Goal: Transaction & Acquisition: Purchase product/service

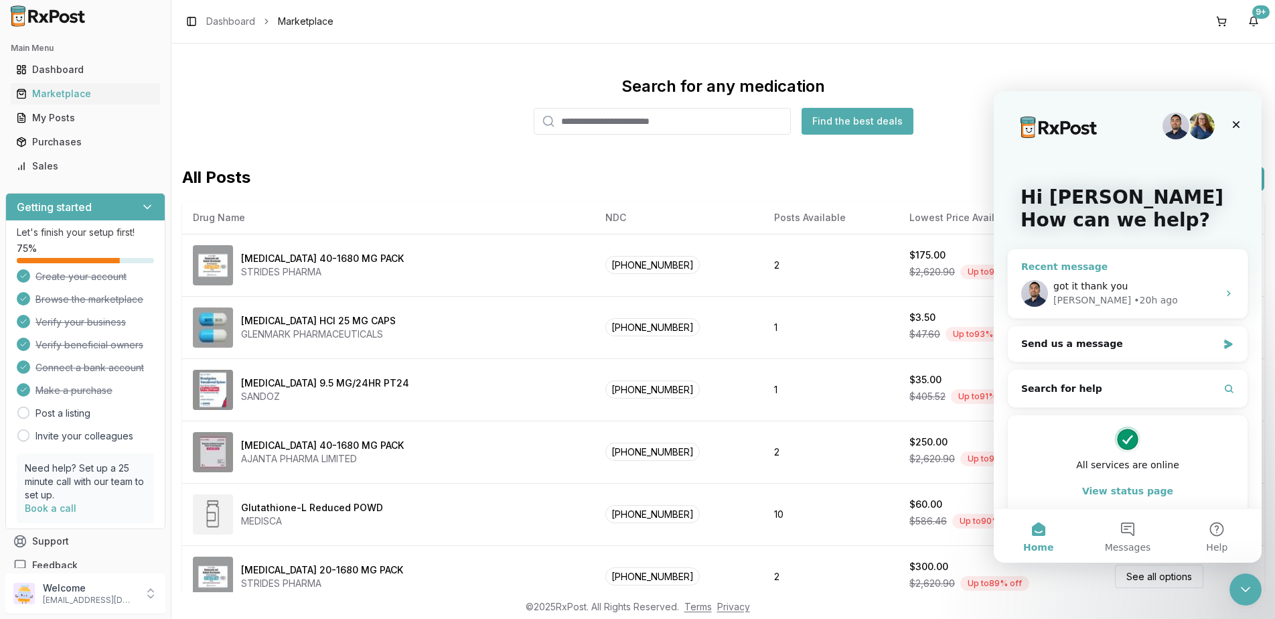
click at [1099, 285] on span "got it thank you" at bounding box center [1091, 286] width 74 height 11
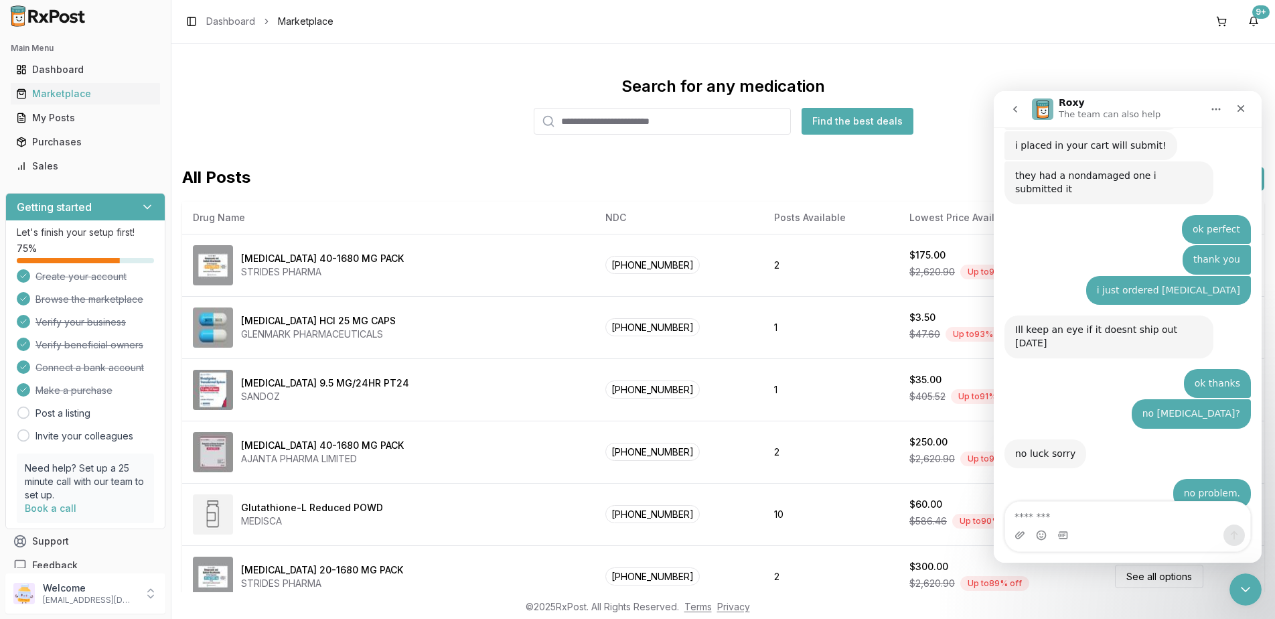
scroll to position [8590, 0]
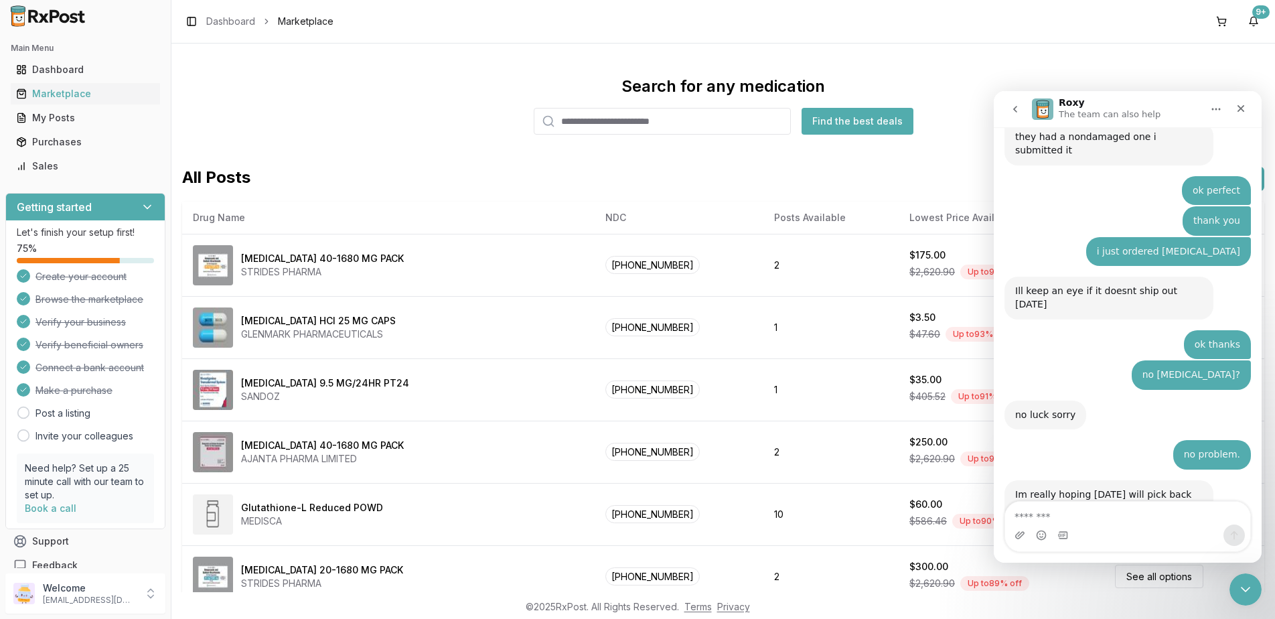
click at [1099, 516] on textarea "Message…" at bounding box center [1127, 513] width 245 height 23
click at [1100, 516] on textarea "Message…" at bounding box center [1127, 513] width 245 height 23
type textarea "**********"
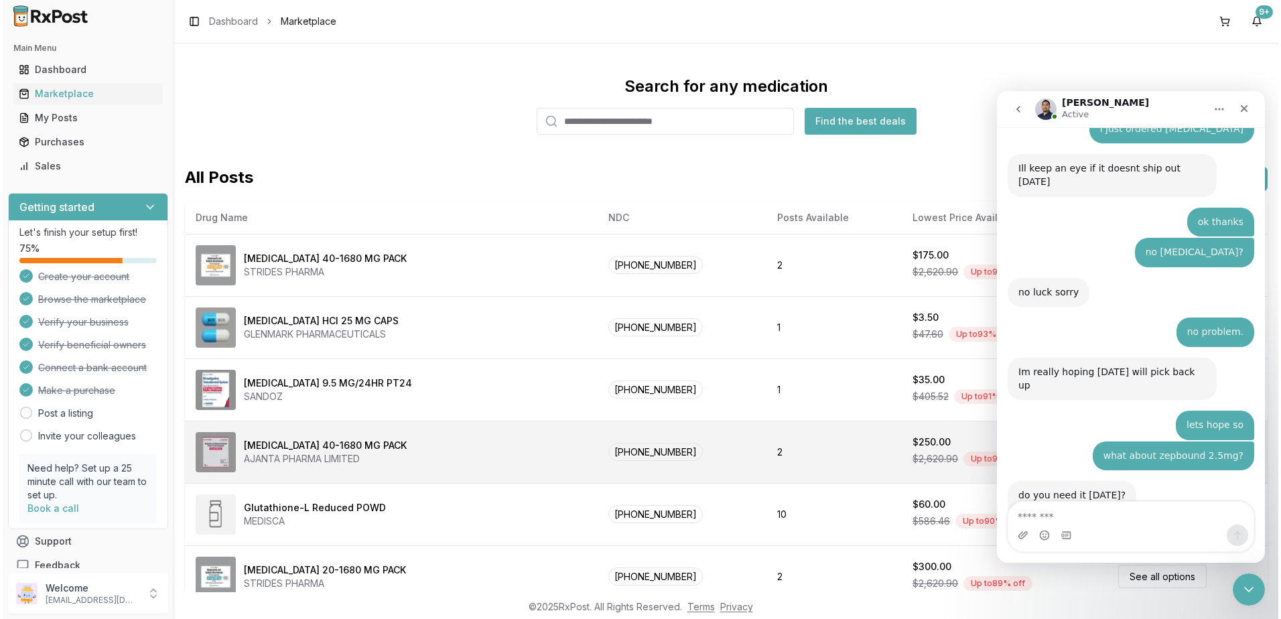
scroll to position [8701, 0]
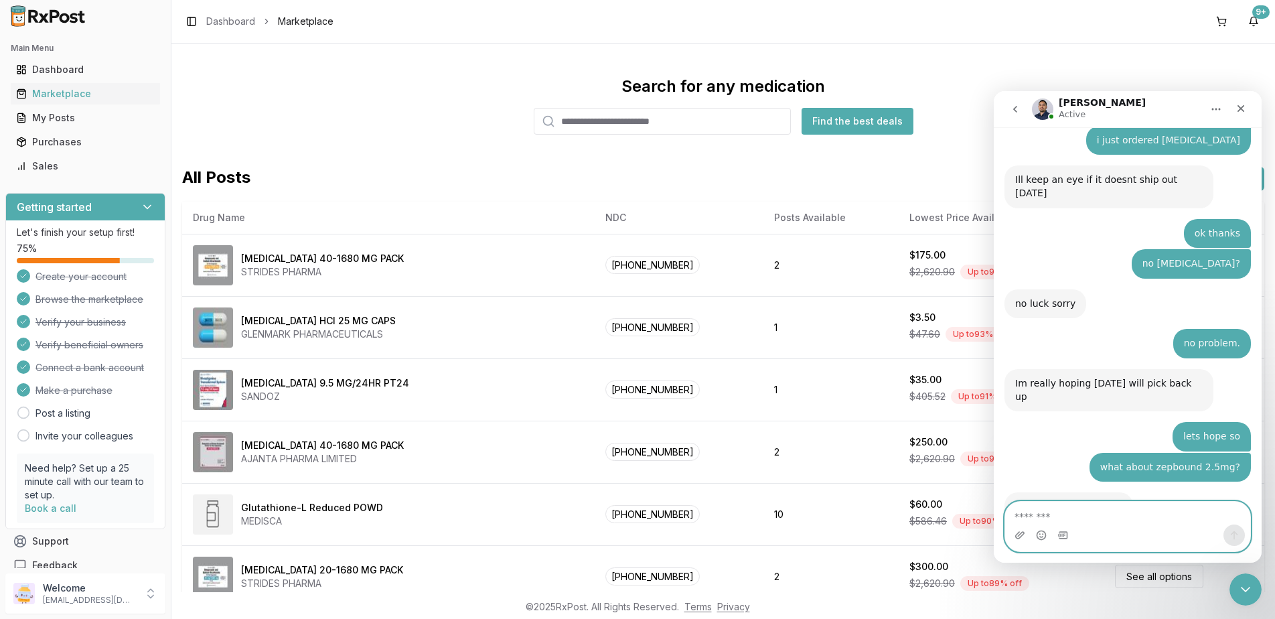
click at [1177, 511] on textarea "Message…" at bounding box center [1127, 513] width 245 height 23
click at [1222, 20] on button at bounding box center [1221, 21] width 21 height 21
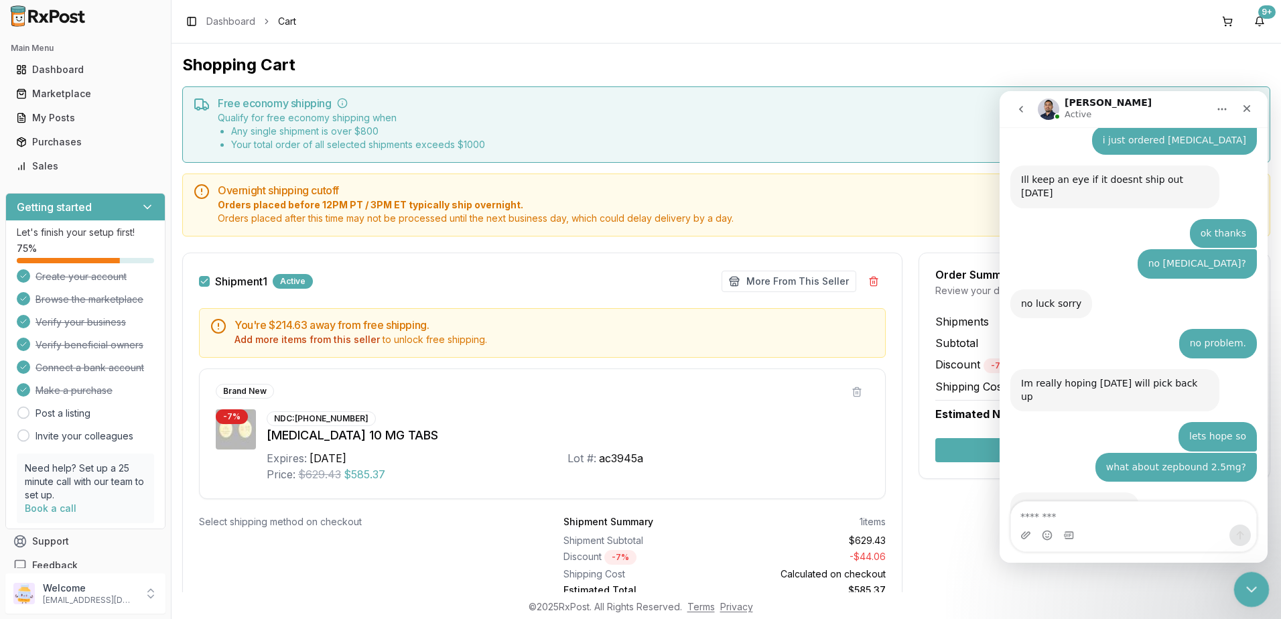
click at [1247, 587] on icon "Close Intercom Messenger" at bounding box center [1249, 587] width 9 height 5
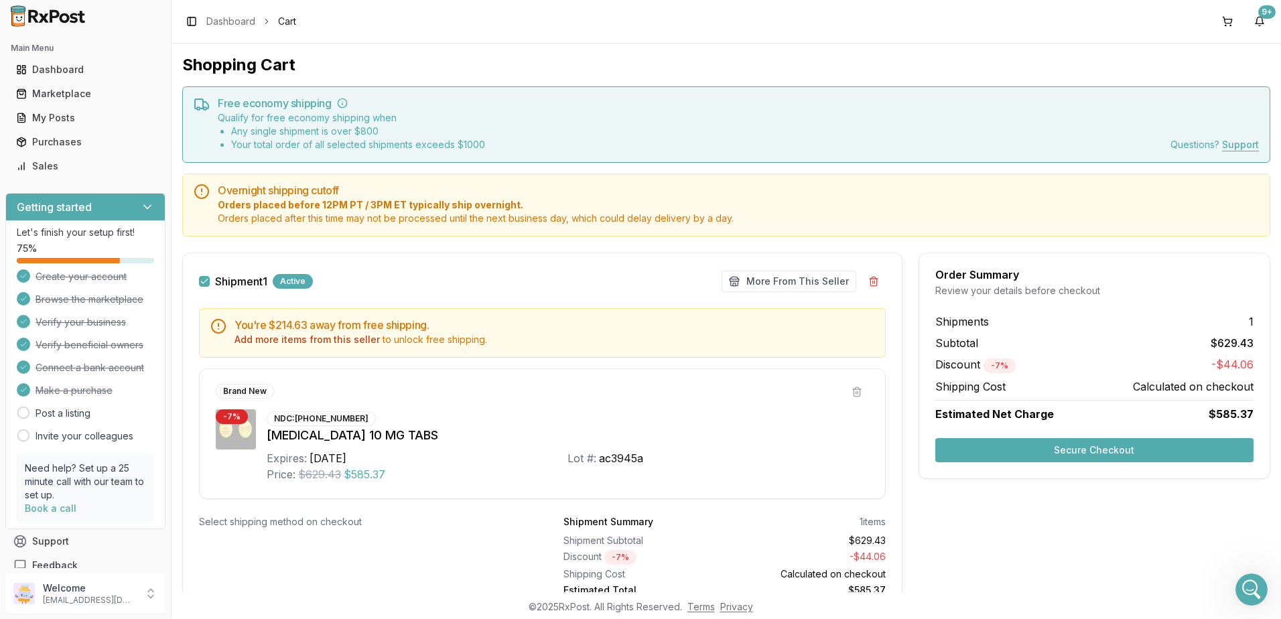
scroll to position [8701, 0]
click at [1087, 447] on button "Secure Checkout" at bounding box center [1094, 450] width 318 height 24
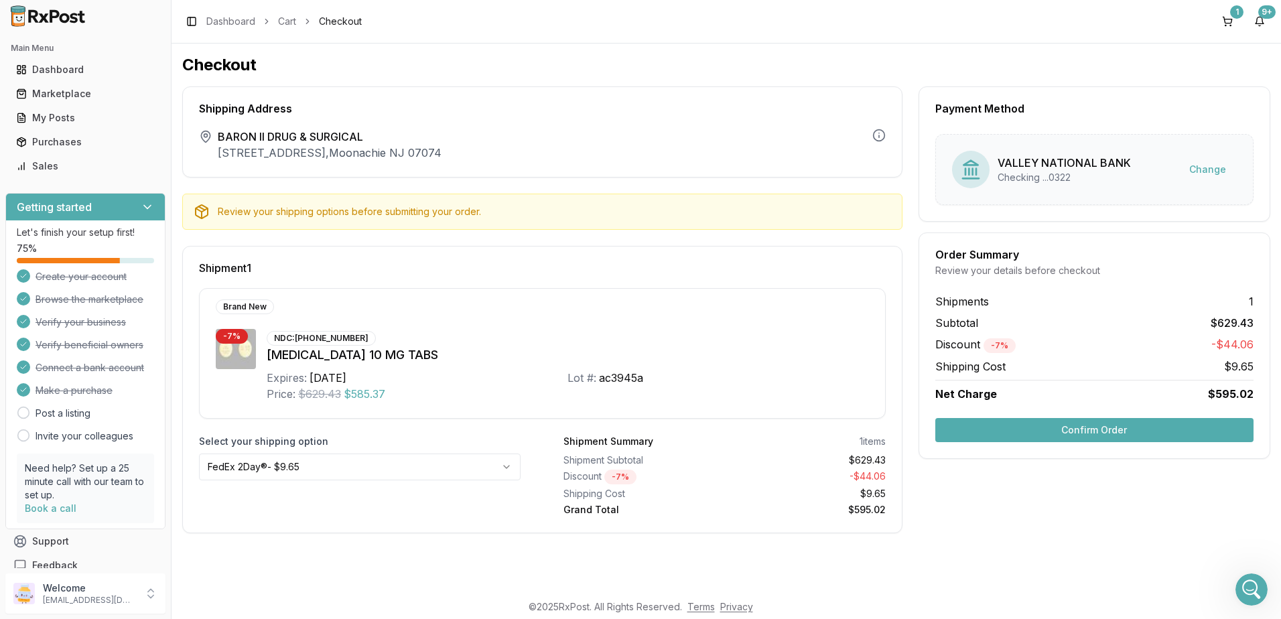
click at [1109, 430] on button "Confirm Order" at bounding box center [1094, 430] width 318 height 24
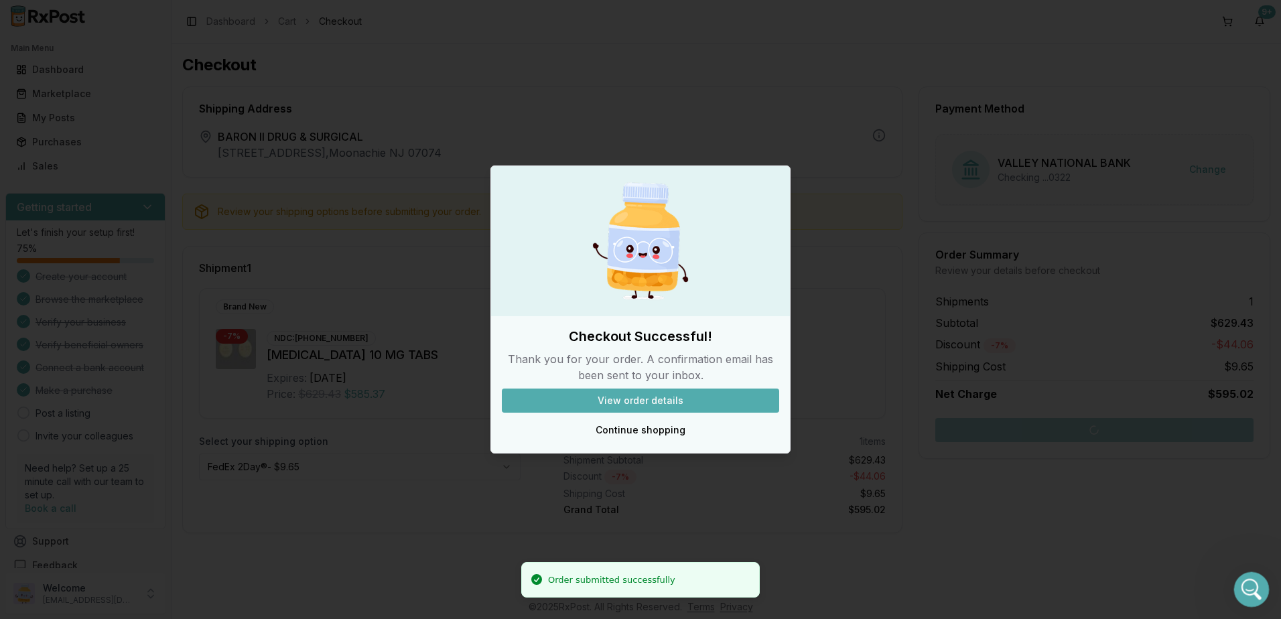
click at [1259, 593] on div "Open Intercom Messenger" at bounding box center [1249, 587] width 44 height 44
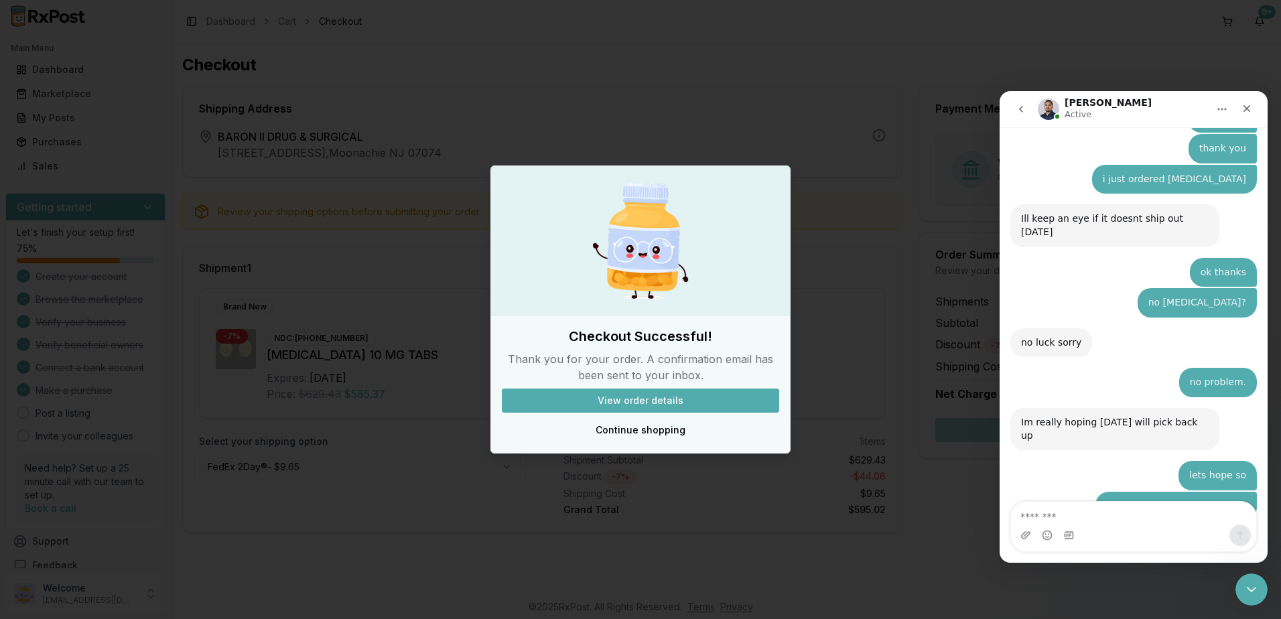
scroll to position [8701, 0]
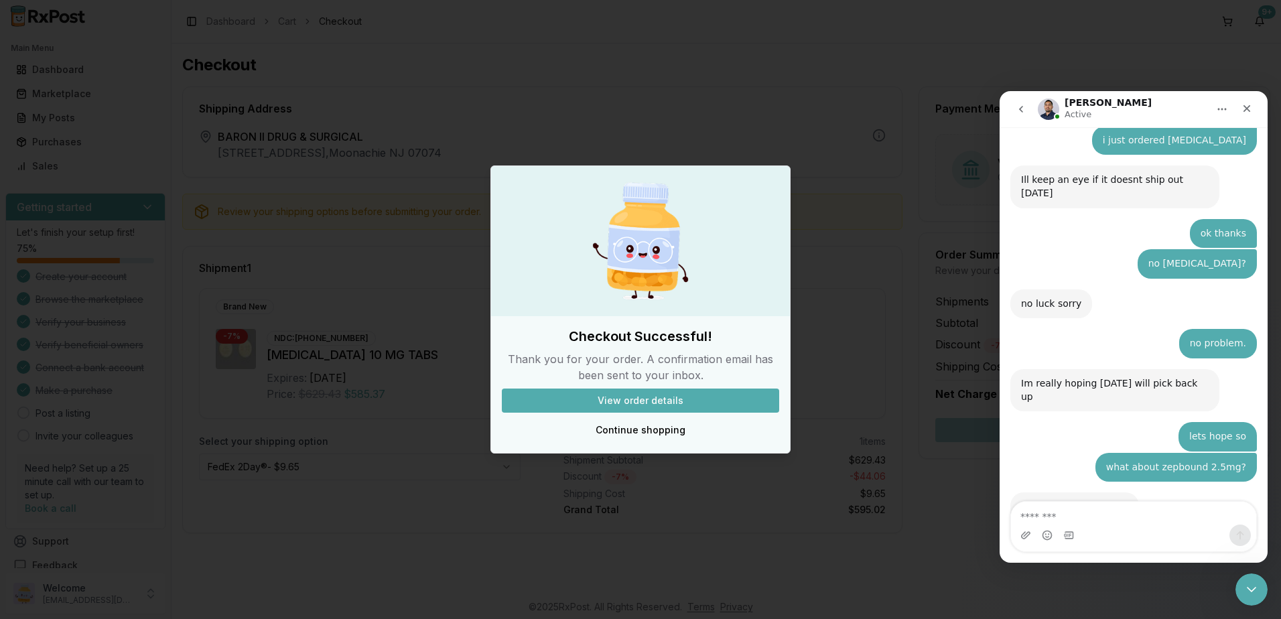
click at [1117, 506] on textarea "Message…" at bounding box center [1133, 513] width 245 height 23
type textarea "*********"
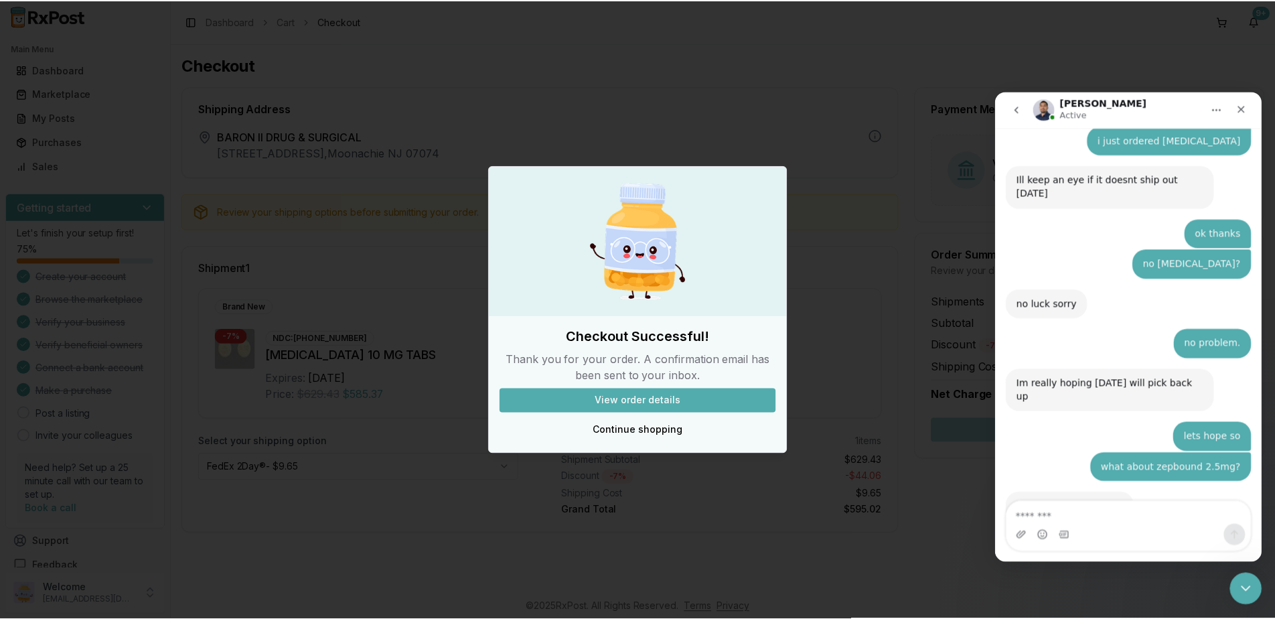
scroll to position [8740, 0]
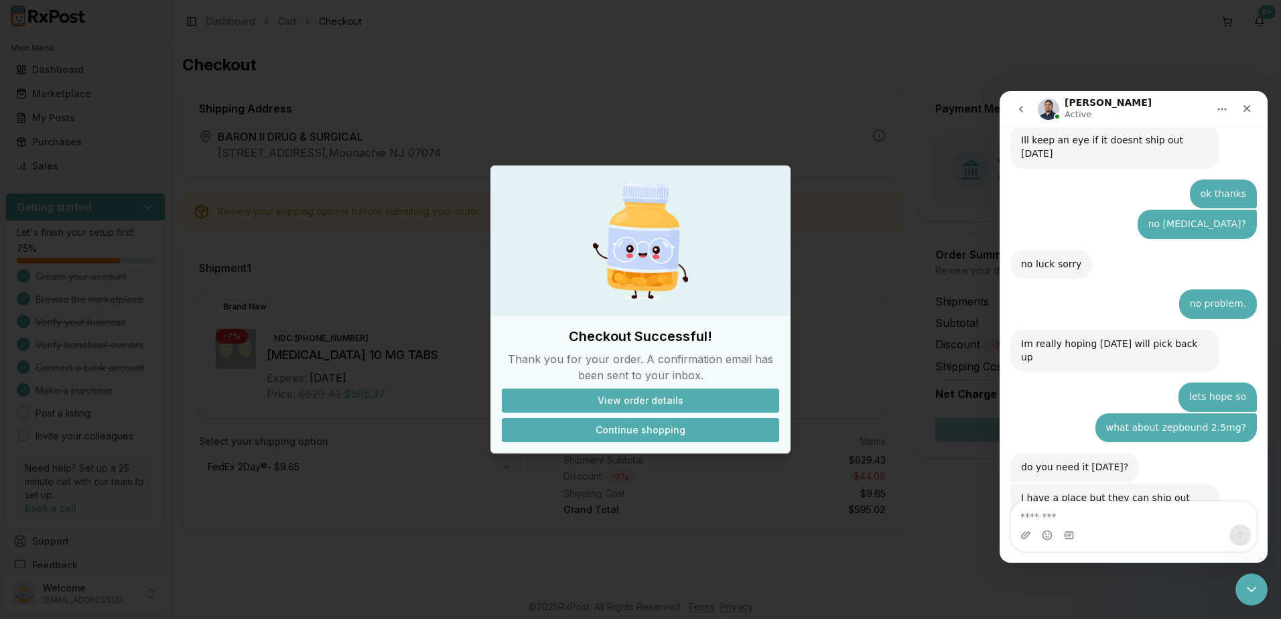
click at [645, 435] on button "Continue shopping" at bounding box center [640, 430] width 277 height 24
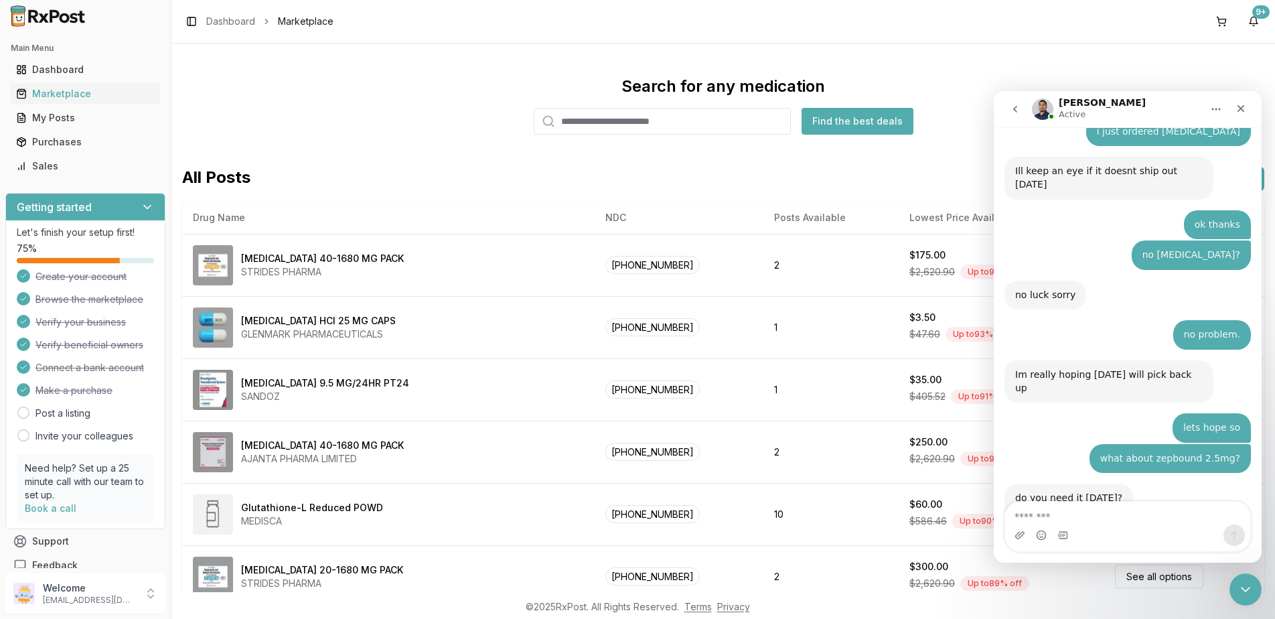
scroll to position [8771, 0]
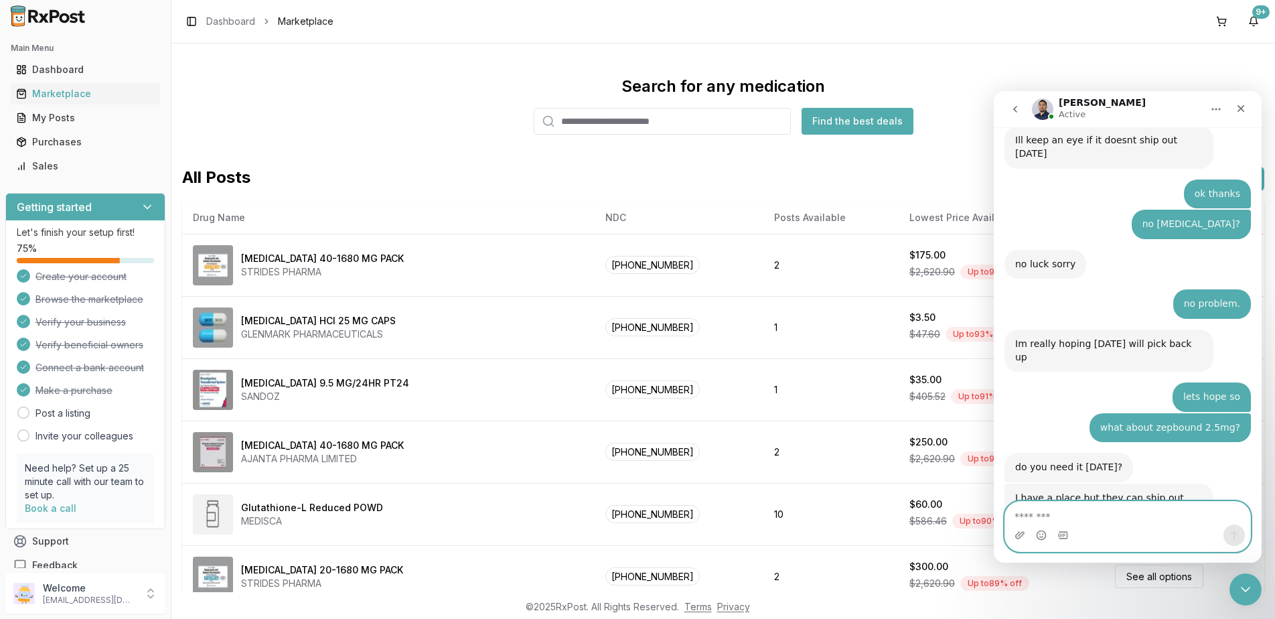
click at [1143, 512] on textarea "Message…" at bounding box center [1127, 513] width 245 height 23
click at [45, 141] on div "Purchases" at bounding box center [85, 141] width 139 height 13
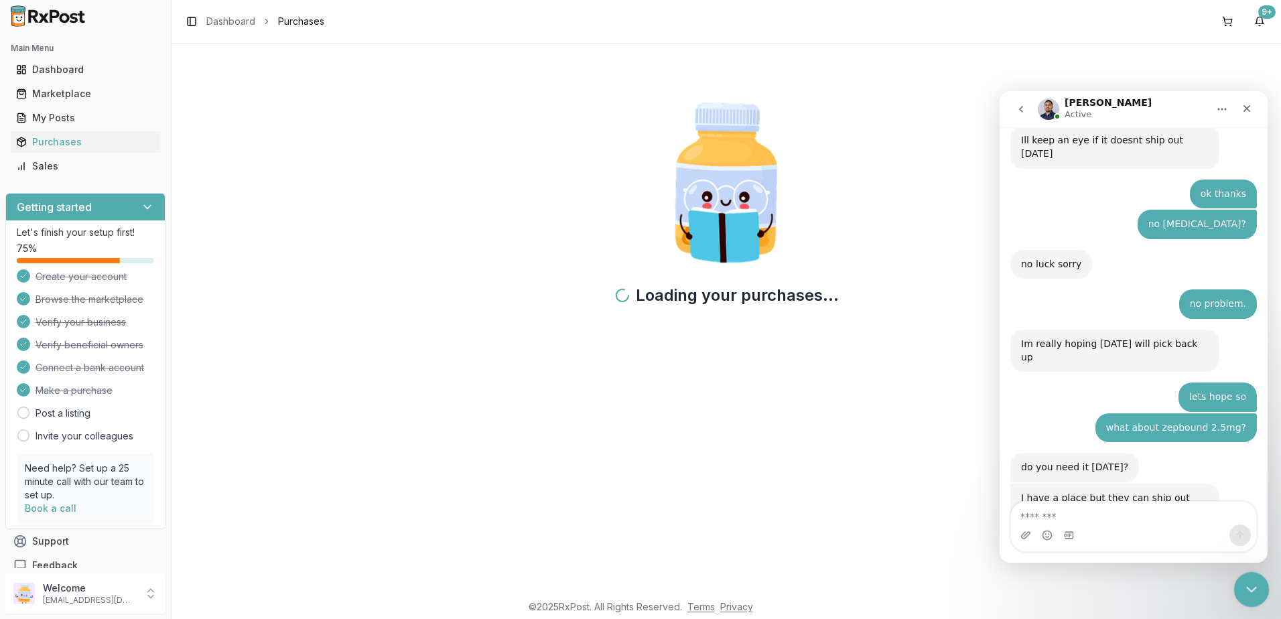
click at [1250, 589] on icon "Close Intercom Messenger" at bounding box center [1249, 587] width 16 height 16
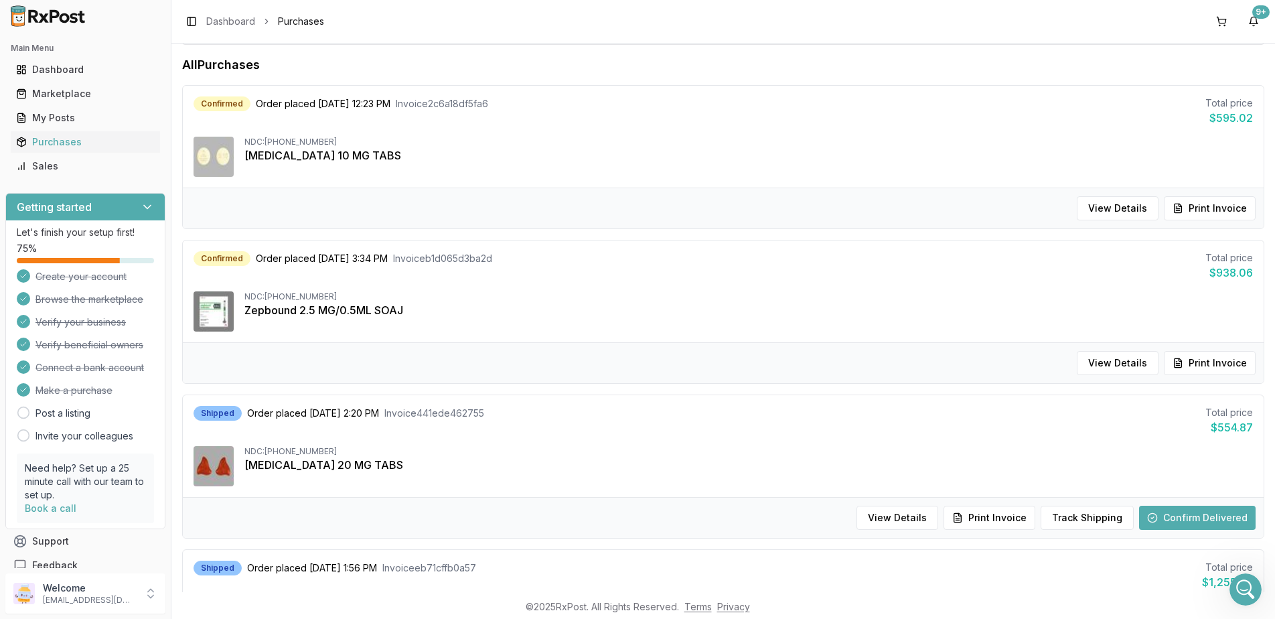
scroll to position [201, 0]
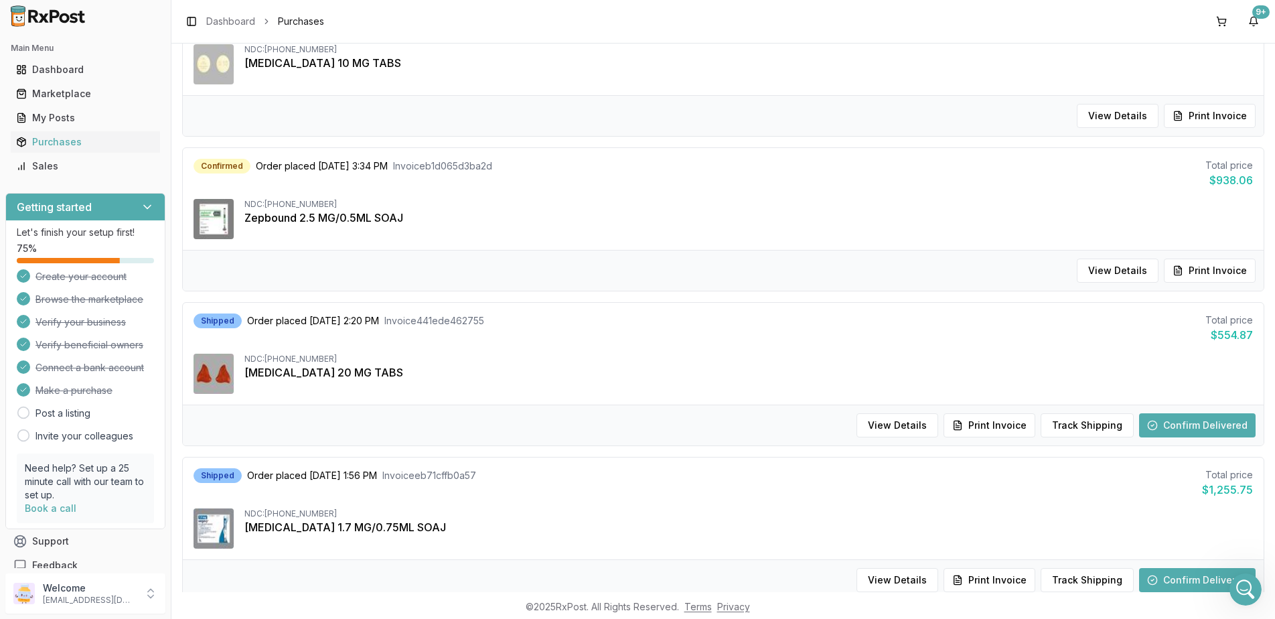
click at [1174, 421] on button "Confirm Delivered" at bounding box center [1197, 425] width 117 height 24
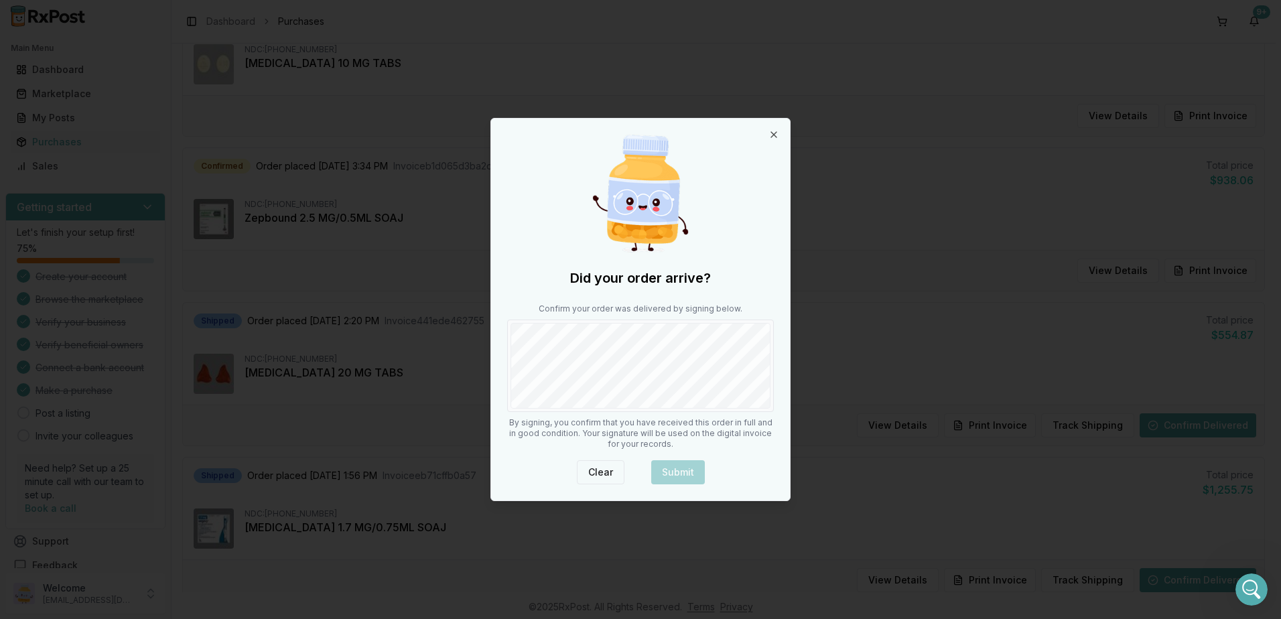
click at [589, 475] on button "Clear" at bounding box center [601, 472] width 48 height 24
click at [605, 469] on button "Clear" at bounding box center [601, 472] width 48 height 24
click at [772, 135] on icon "button" at bounding box center [773, 134] width 11 height 11
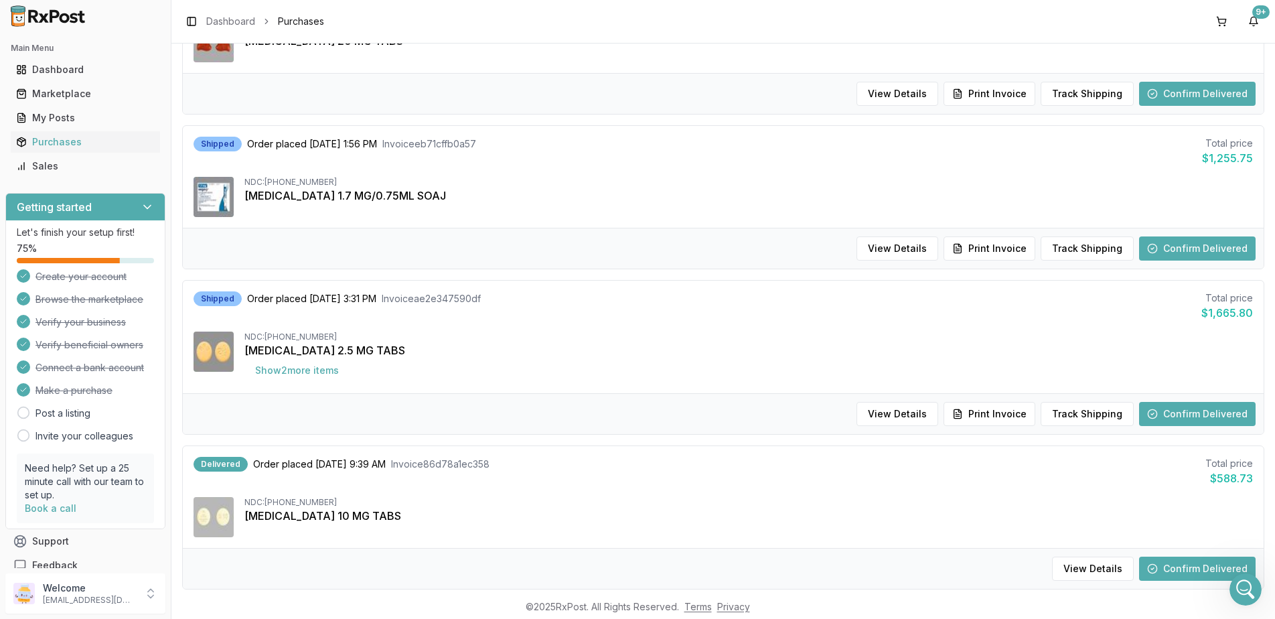
scroll to position [469, 0]
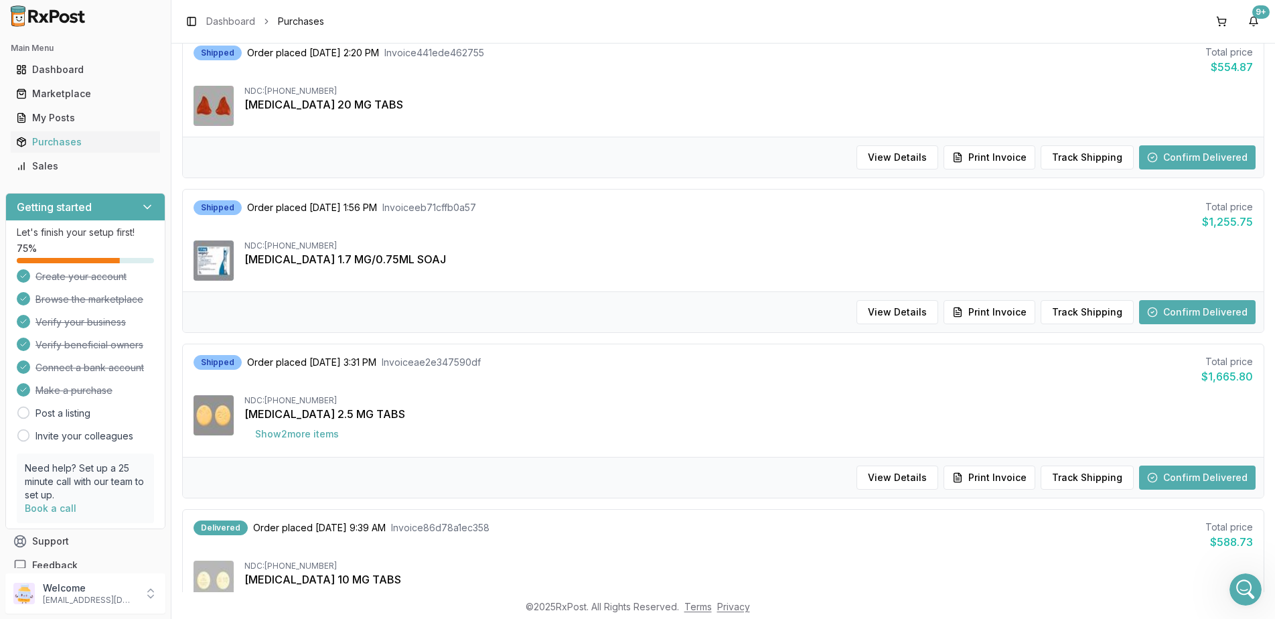
click at [1188, 313] on button "Confirm Delivered" at bounding box center [1197, 312] width 117 height 24
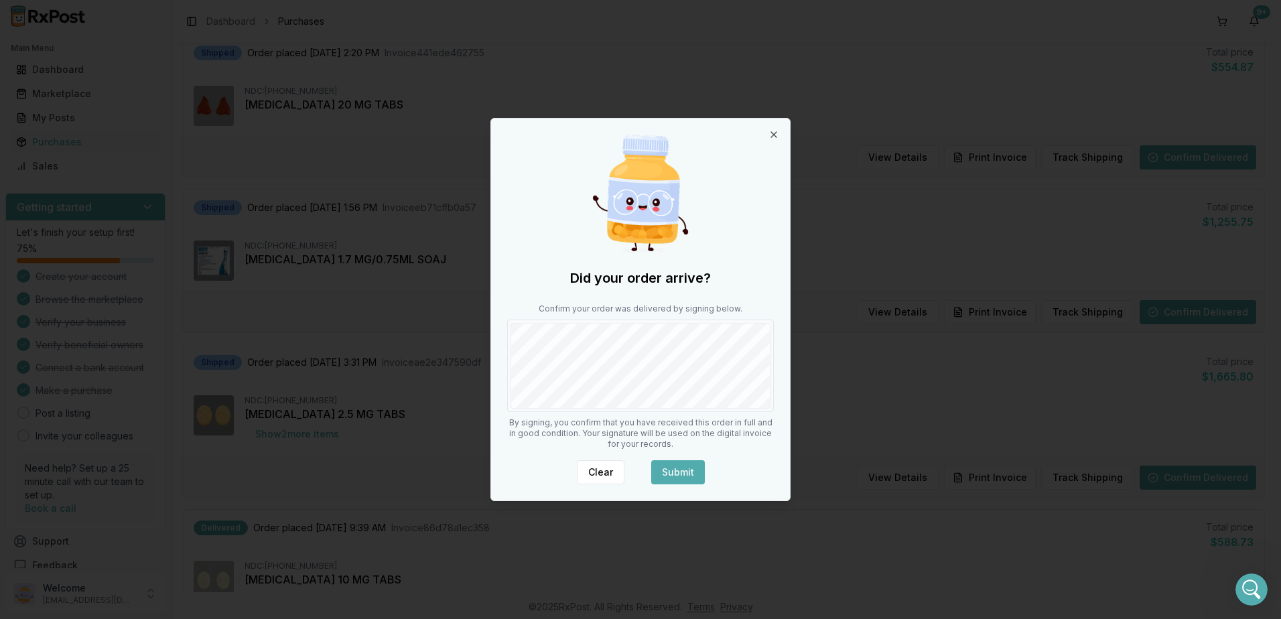
click at [679, 467] on button "Submit" at bounding box center [678, 472] width 54 height 24
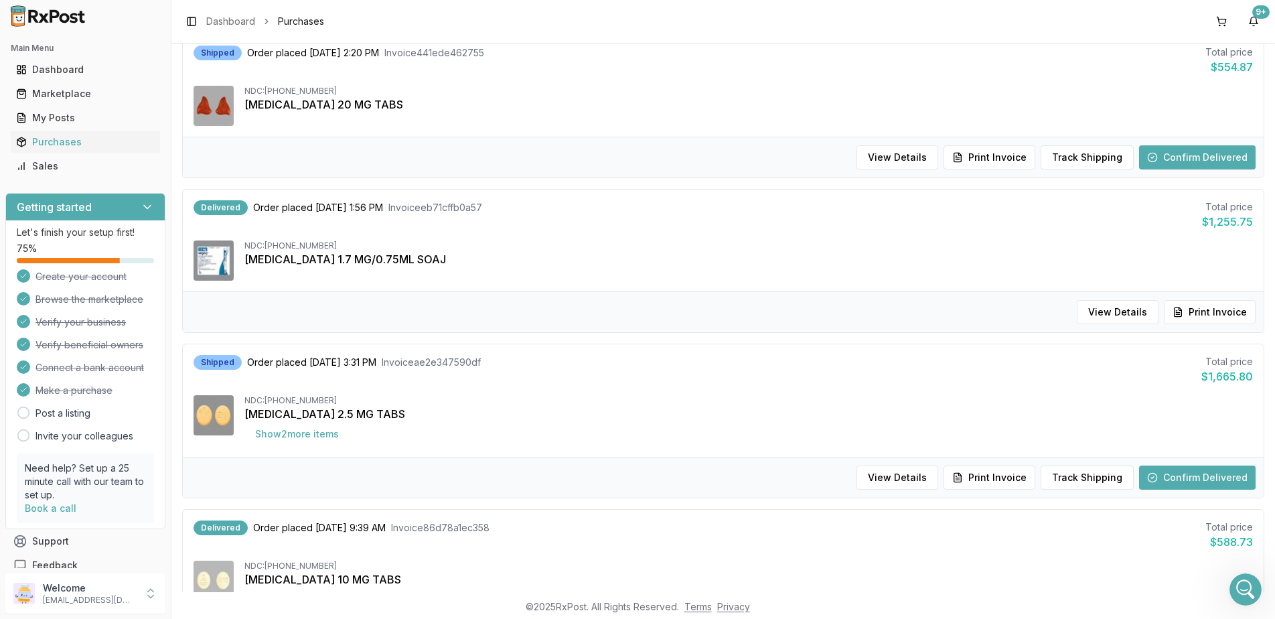
click at [1204, 479] on button "Confirm Delivered" at bounding box center [1197, 478] width 117 height 24
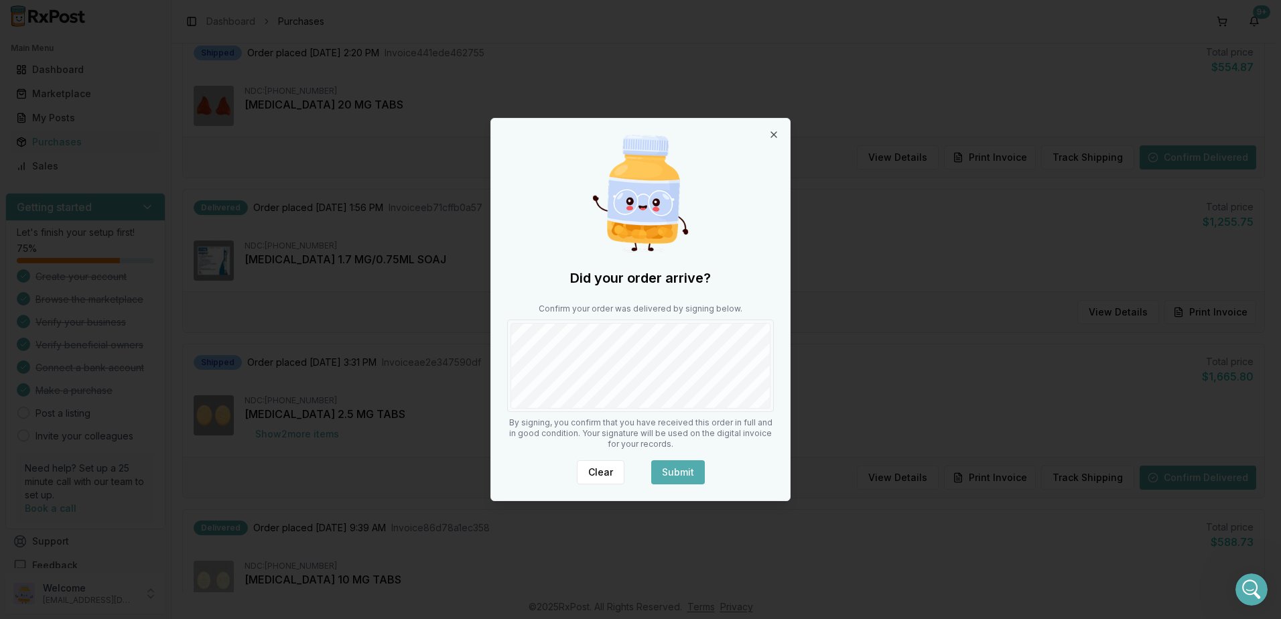
click at [682, 470] on button "Submit" at bounding box center [678, 472] width 54 height 24
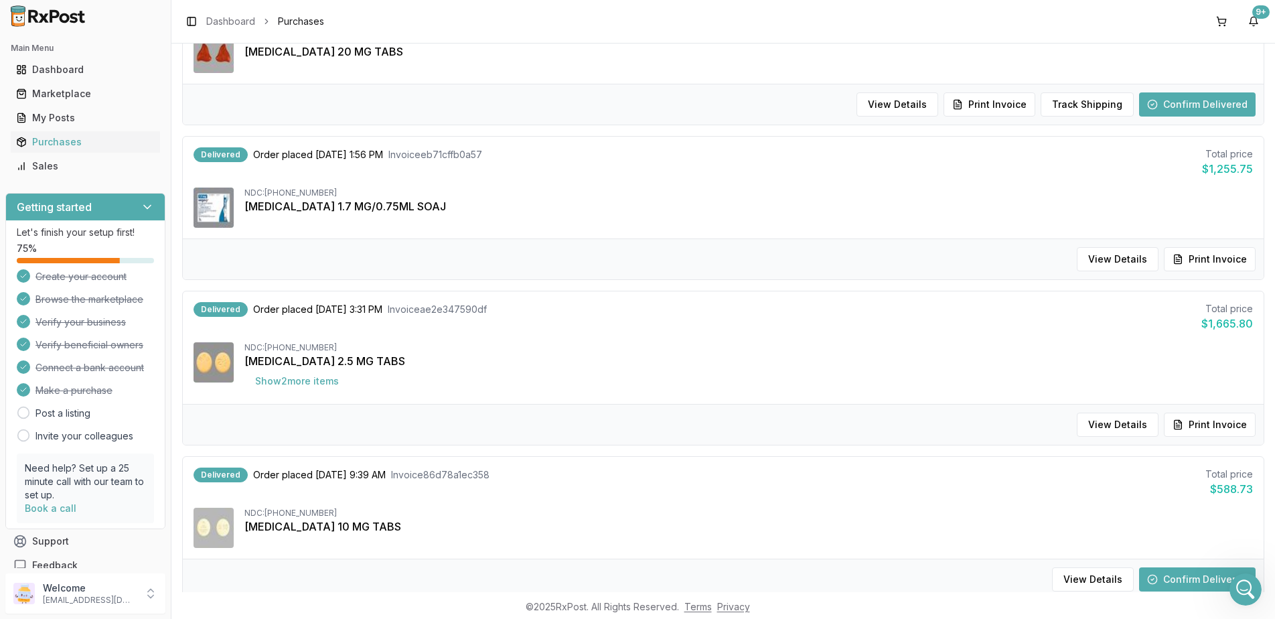
scroll to position [603, 0]
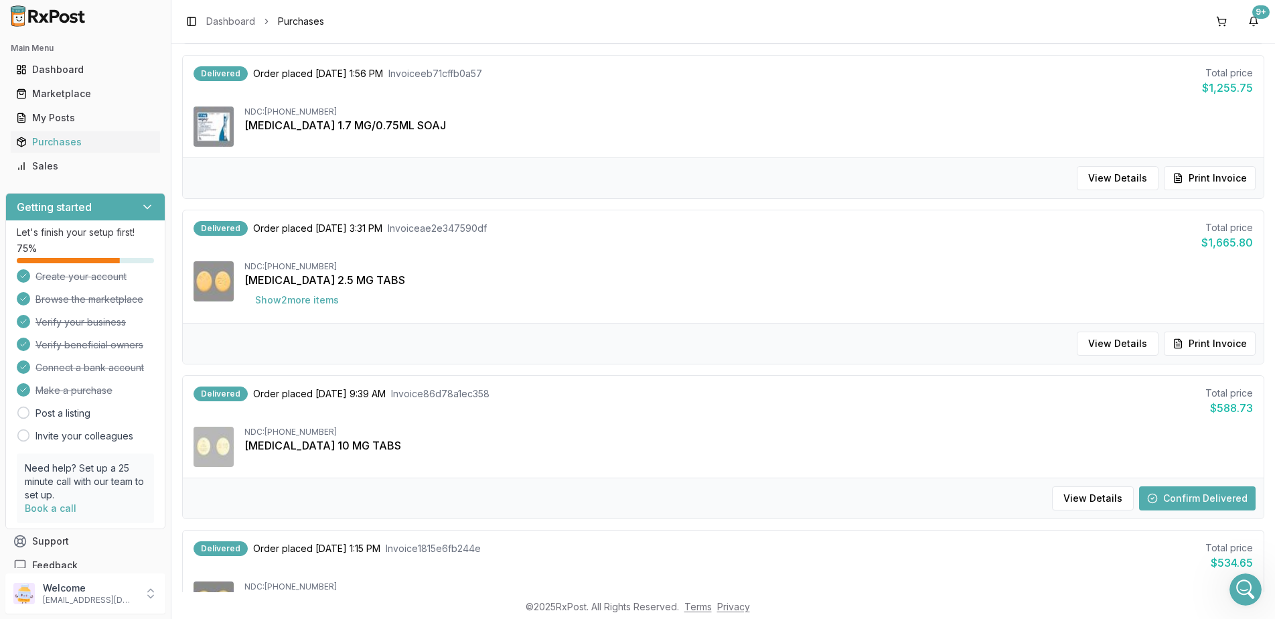
click at [1186, 500] on button "Confirm Delivered" at bounding box center [1197, 498] width 117 height 24
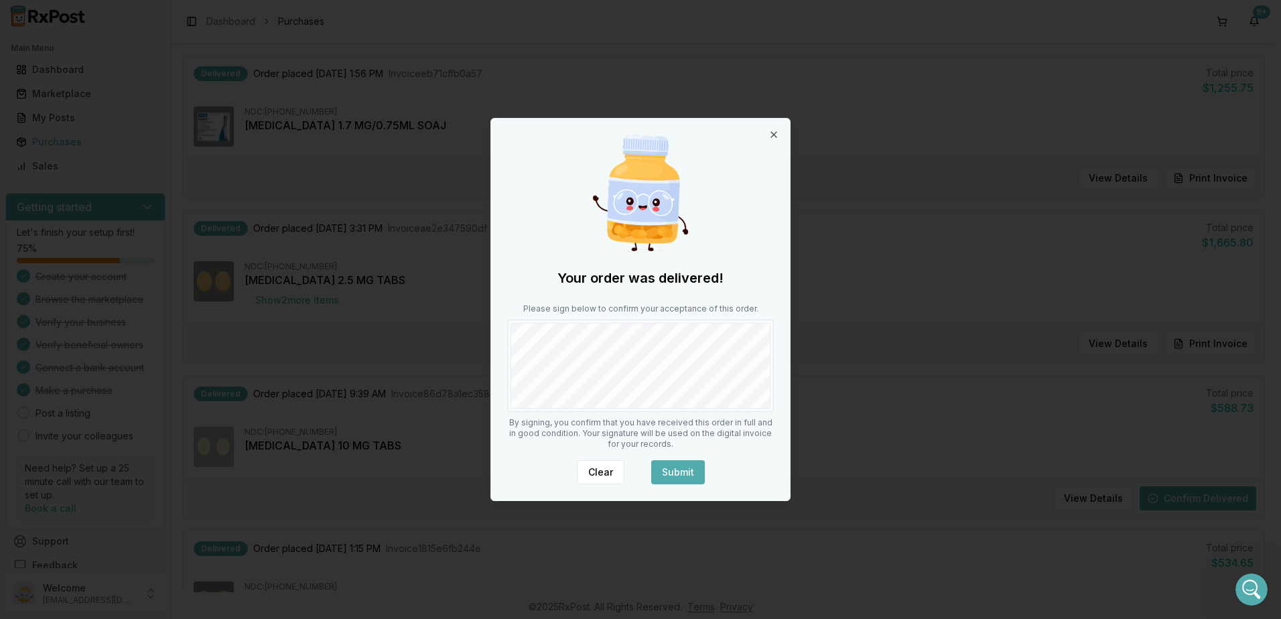
click at [677, 473] on button "Submit" at bounding box center [678, 472] width 54 height 24
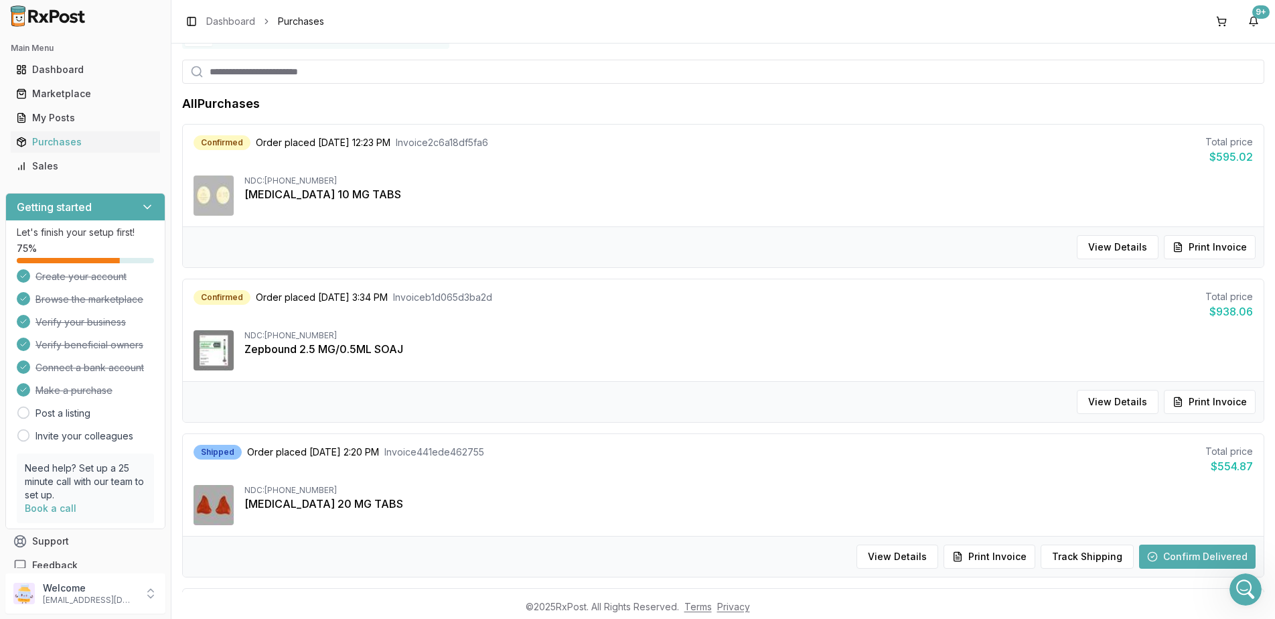
scroll to position [0, 0]
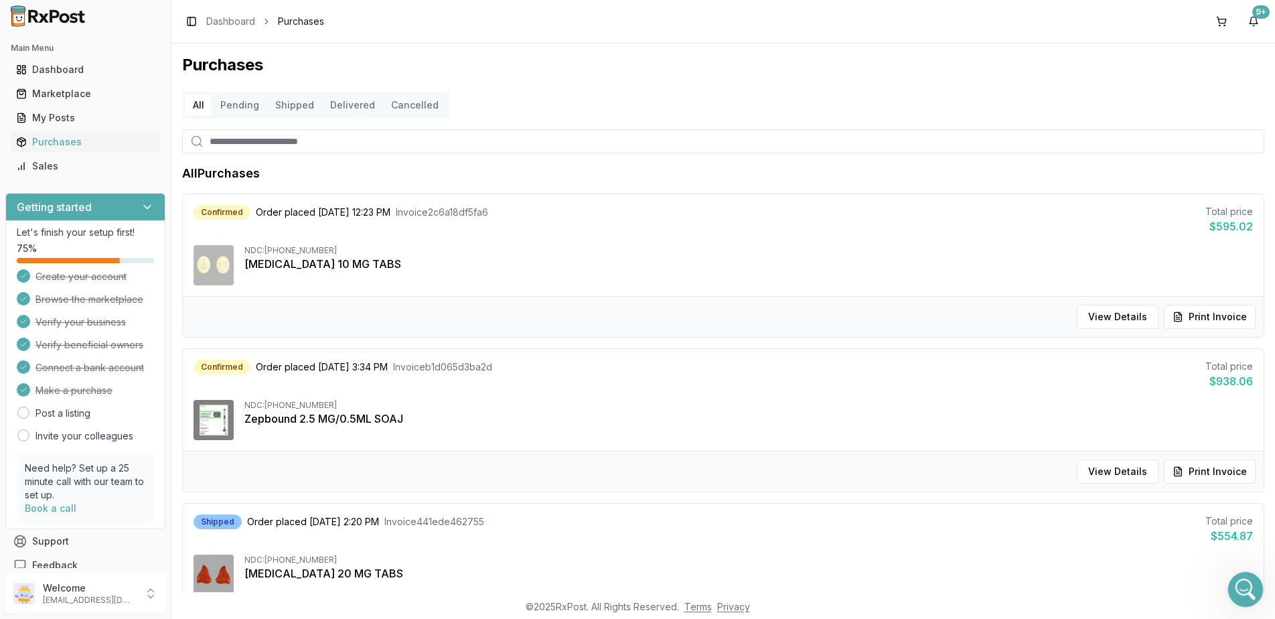
click at [1229, 577] on div "Open Intercom Messenger" at bounding box center [1244, 587] width 32 height 32
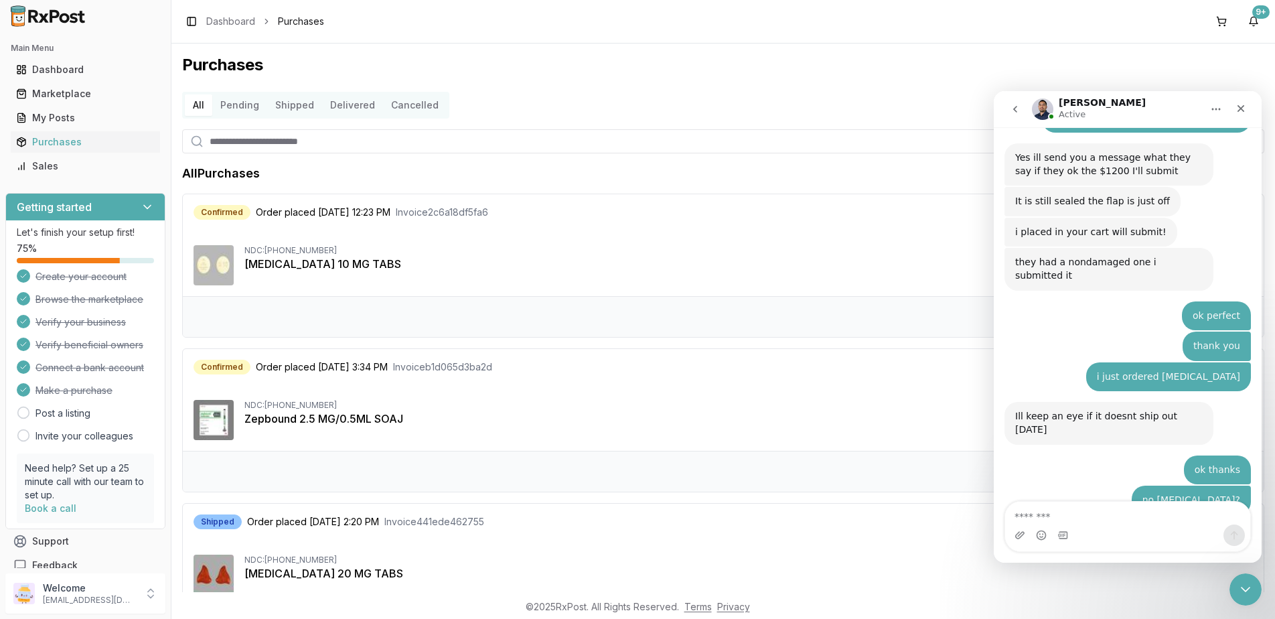
scroll to position [8771, 0]
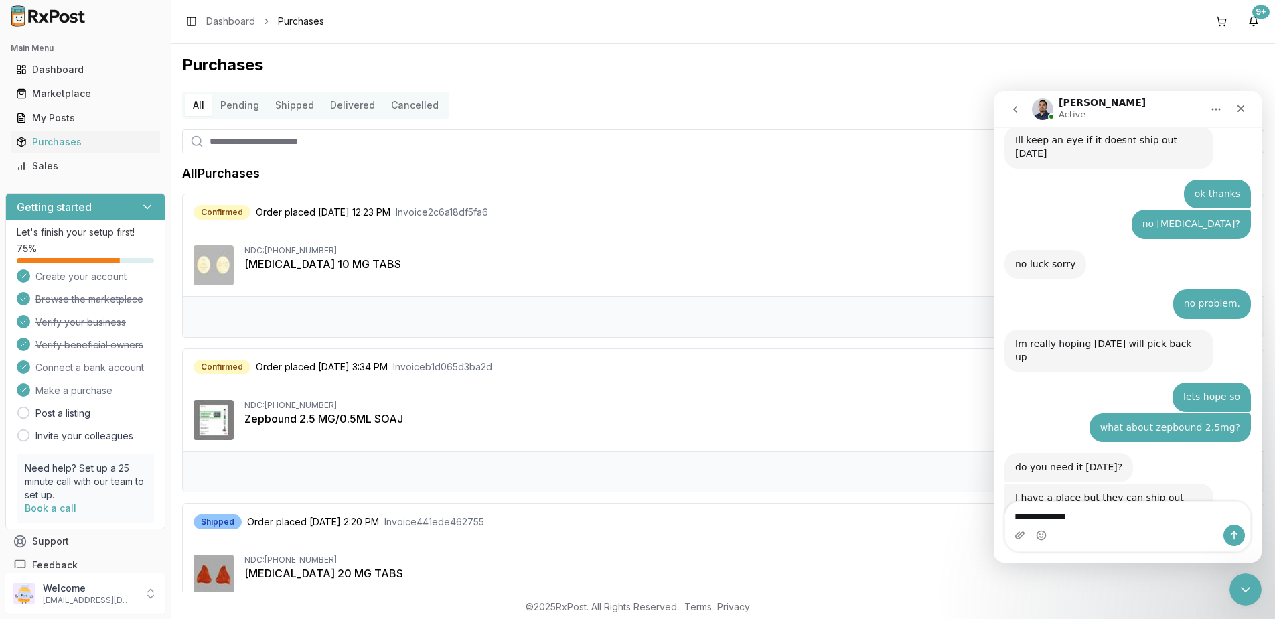
type textarea "**********"
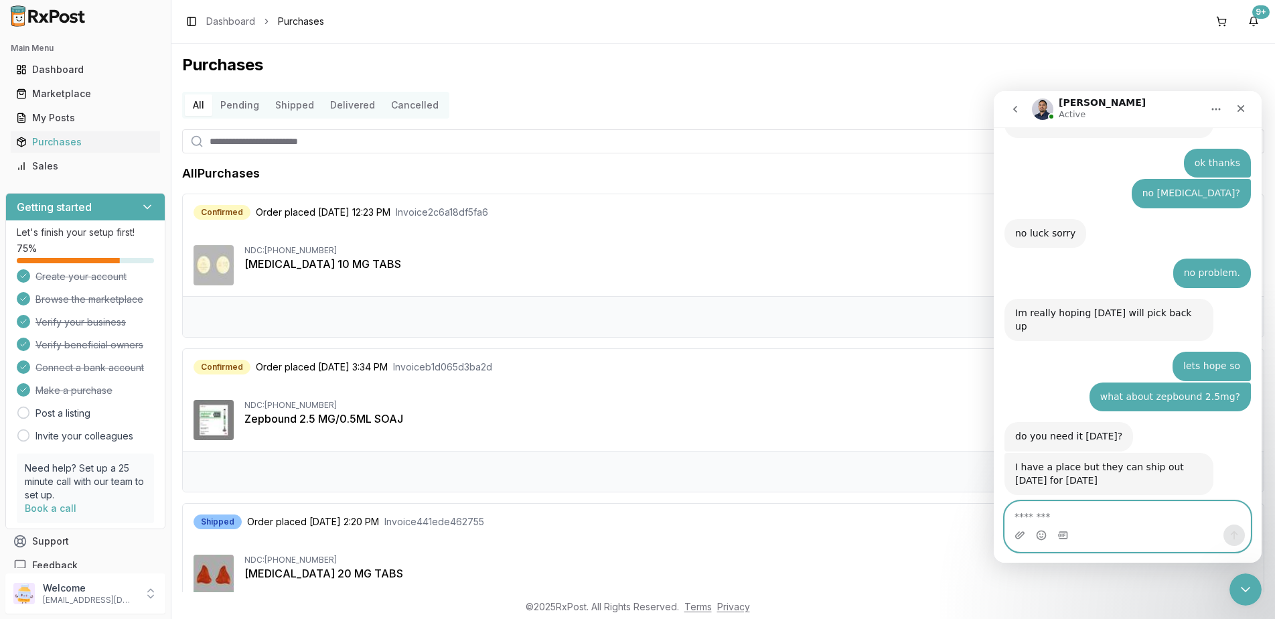
click at [1087, 518] on textarea "Message…" at bounding box center [1127, 513] width 245 height 23
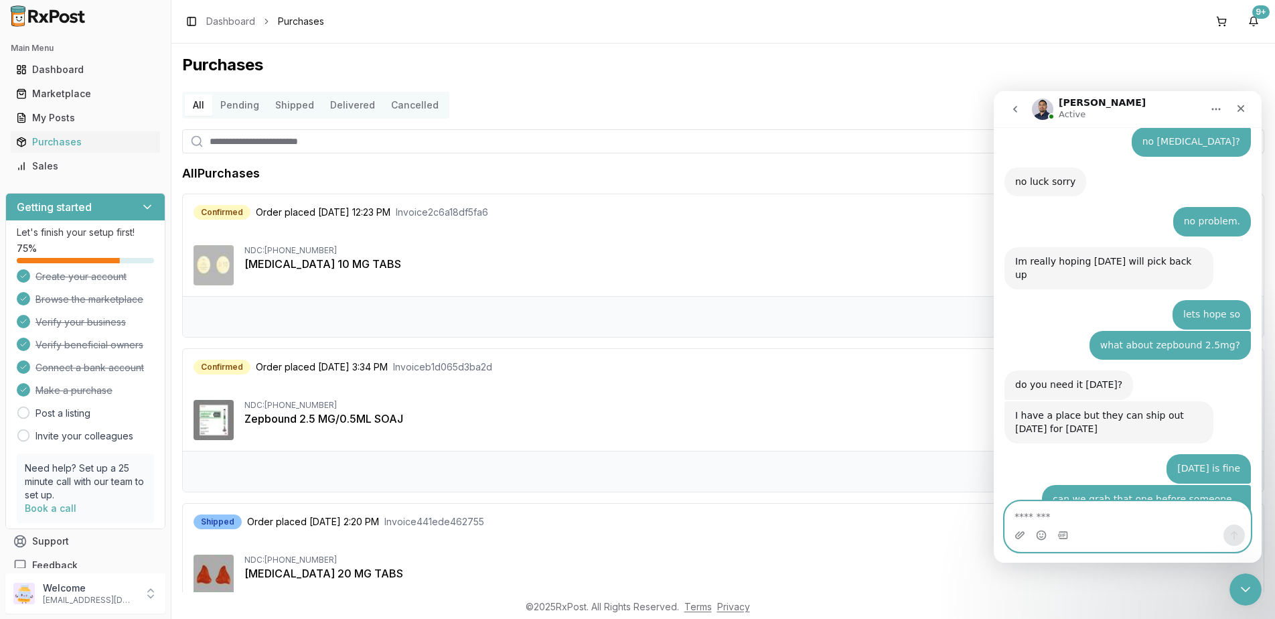
scroll to position [8842, 0]
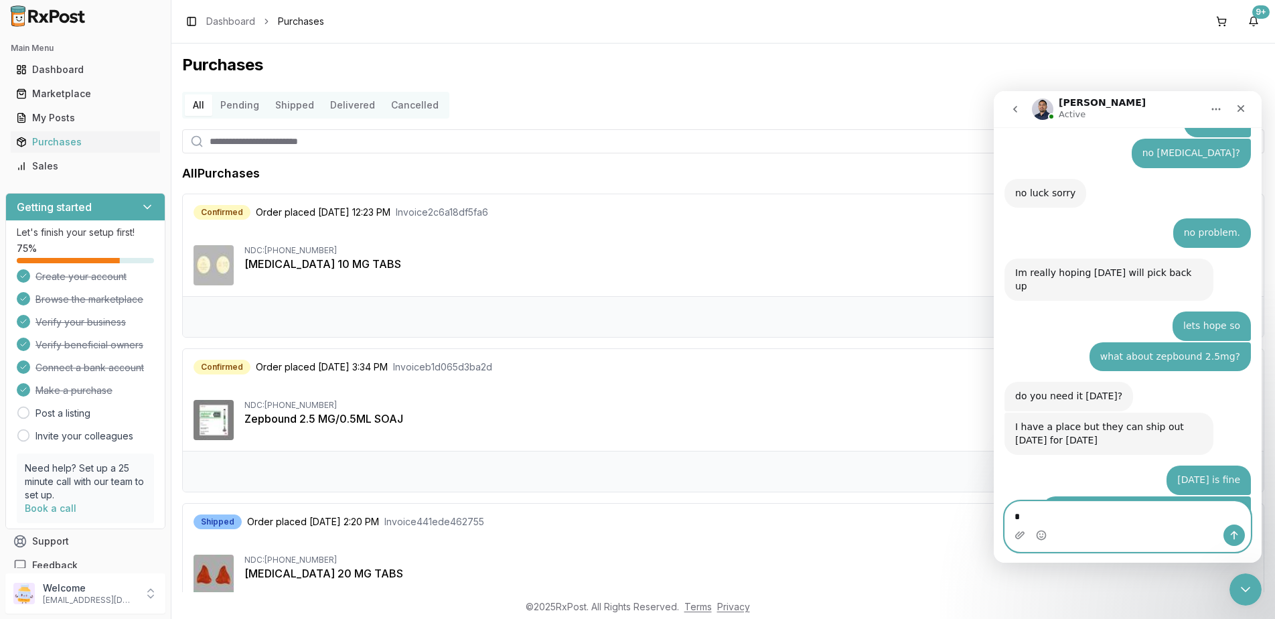
type textarea "**"
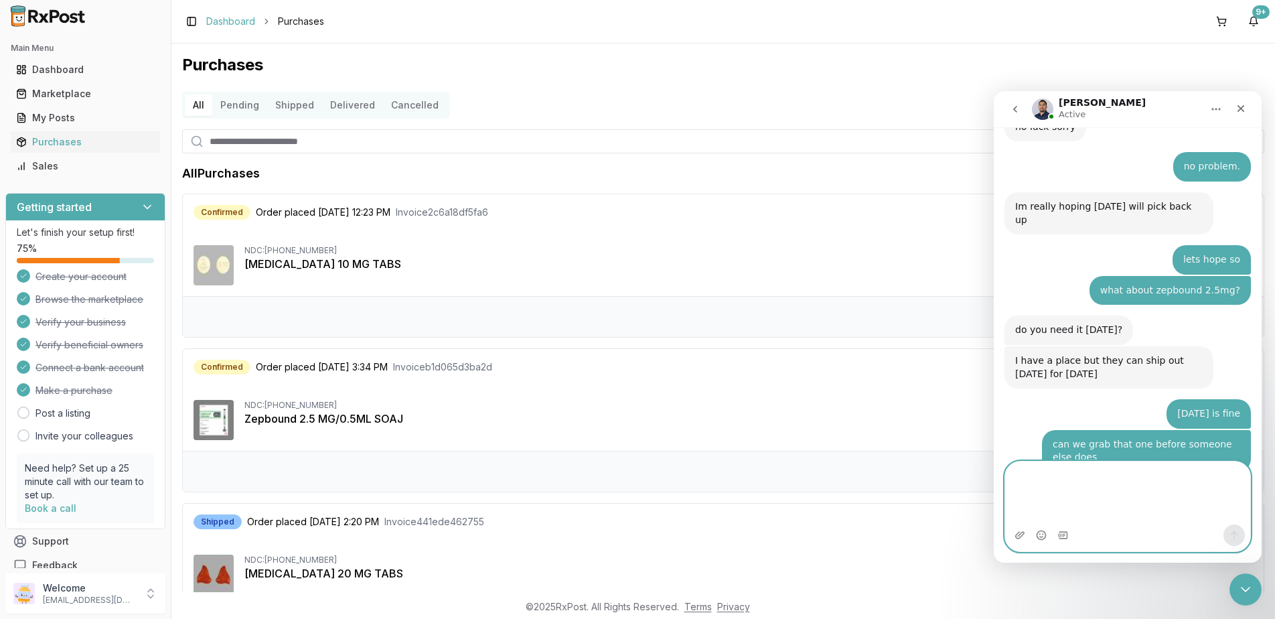
scroll to position [8922, 0]
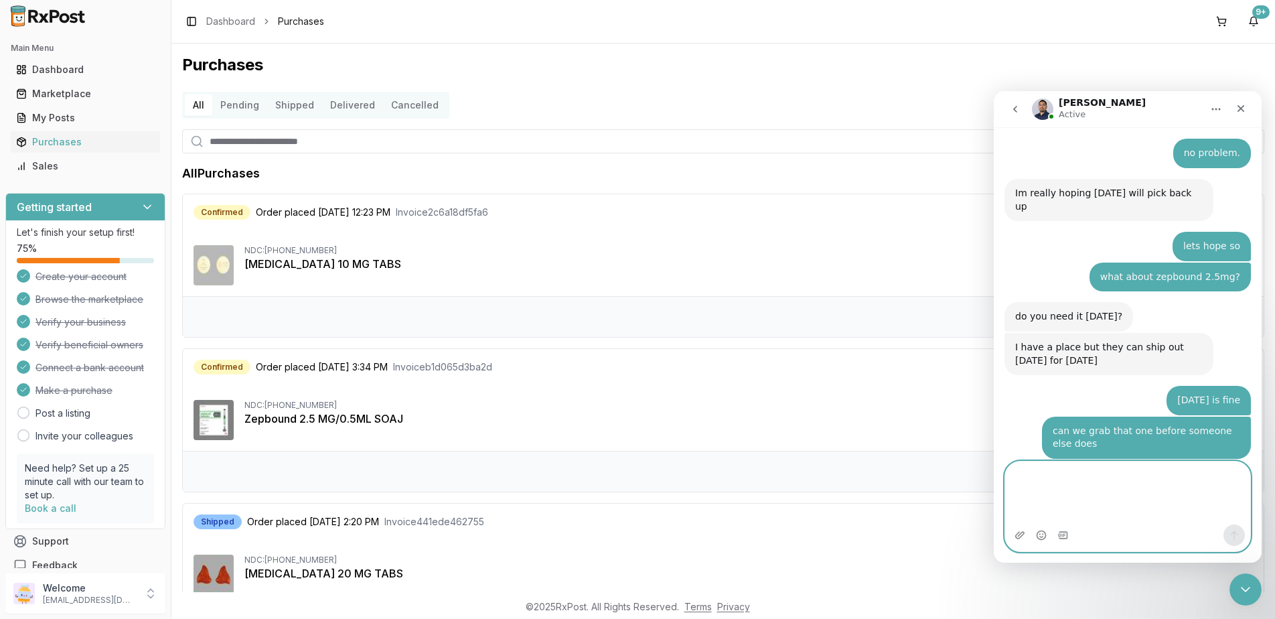
click at [1079, 474] on textarea "Message…" at bounding box center [1127, 493] width 245 height 63
click at [1237, 599] on div "Close Intercom Messenger" at bounding box center [1244, 587] width 32 height 32
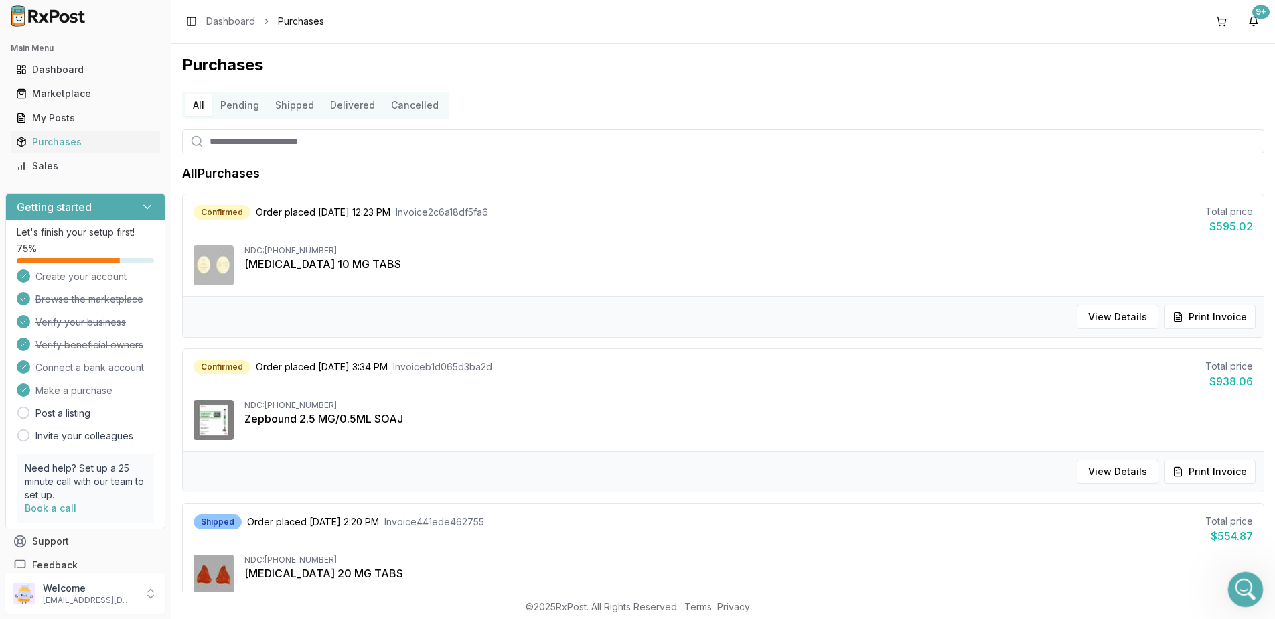
click at [1251, 584] on icon "Open Intercom Messenger" at bounding box center [1244, 588] width 22 height 22
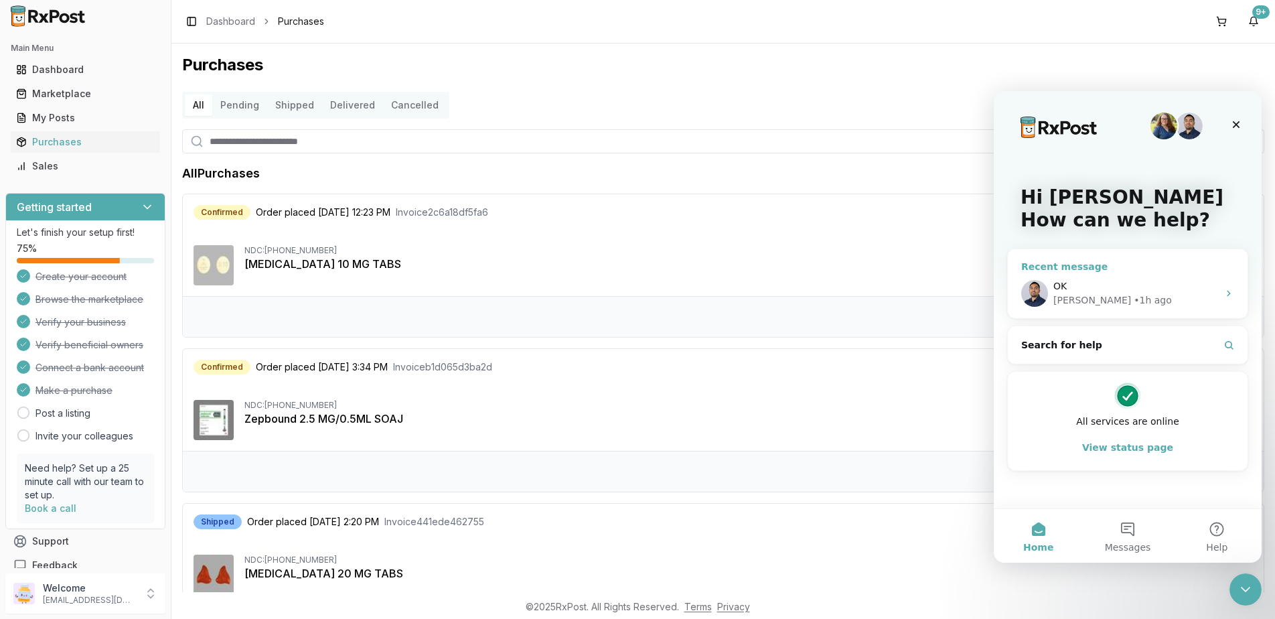
click at [1139, 275] on div "OK [PERSON_NAME] • 1h ago" at bounding box center [1128, 294] width 240 height 50
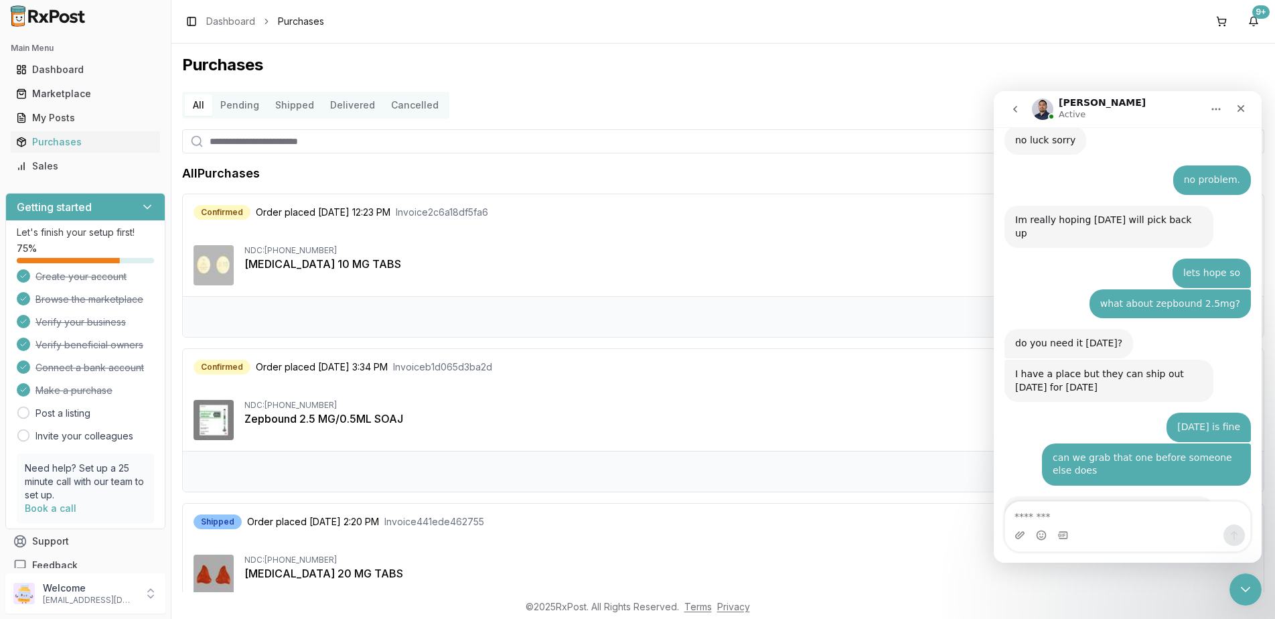
scroll to position [8882, 0]
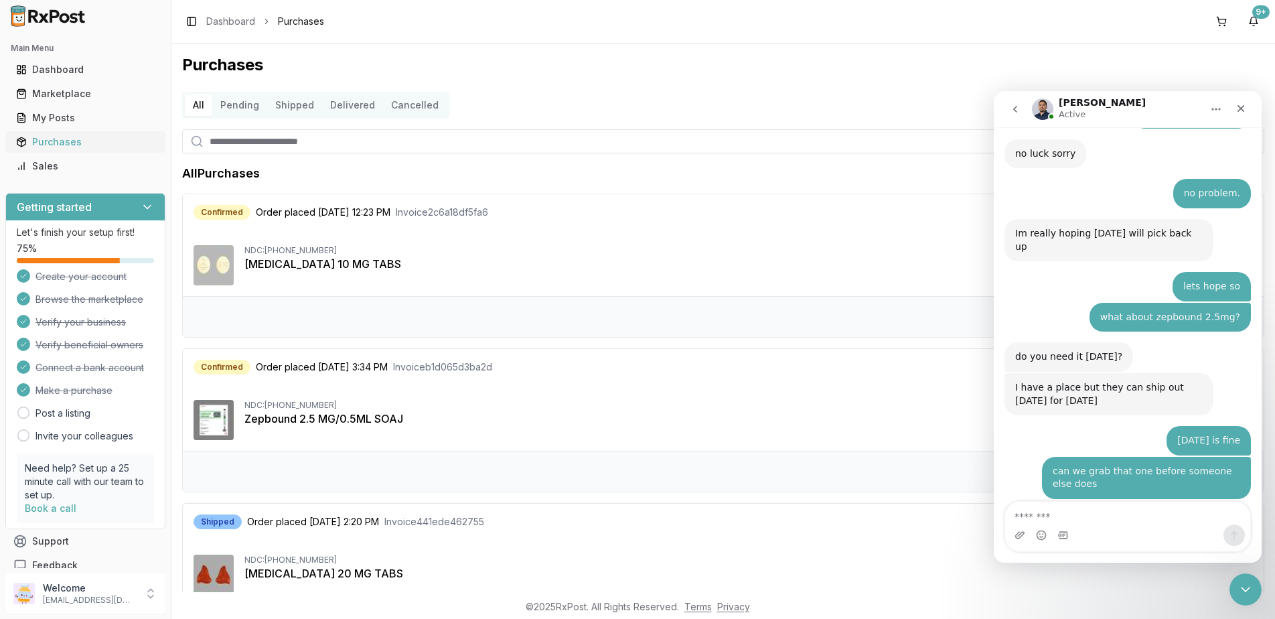
drag, startPoint x: 60, startPoint y: 137, endPoint x: 86, endPoint y: 145, distance: 27.3
click at [60, 137] on div "Purchases" at bounding box center [85, 141] width 139 height 13
click at [1133, 513] on textarea "Message…" at bounding box center [1127, 513] width 245 height 23
type textarea "**"
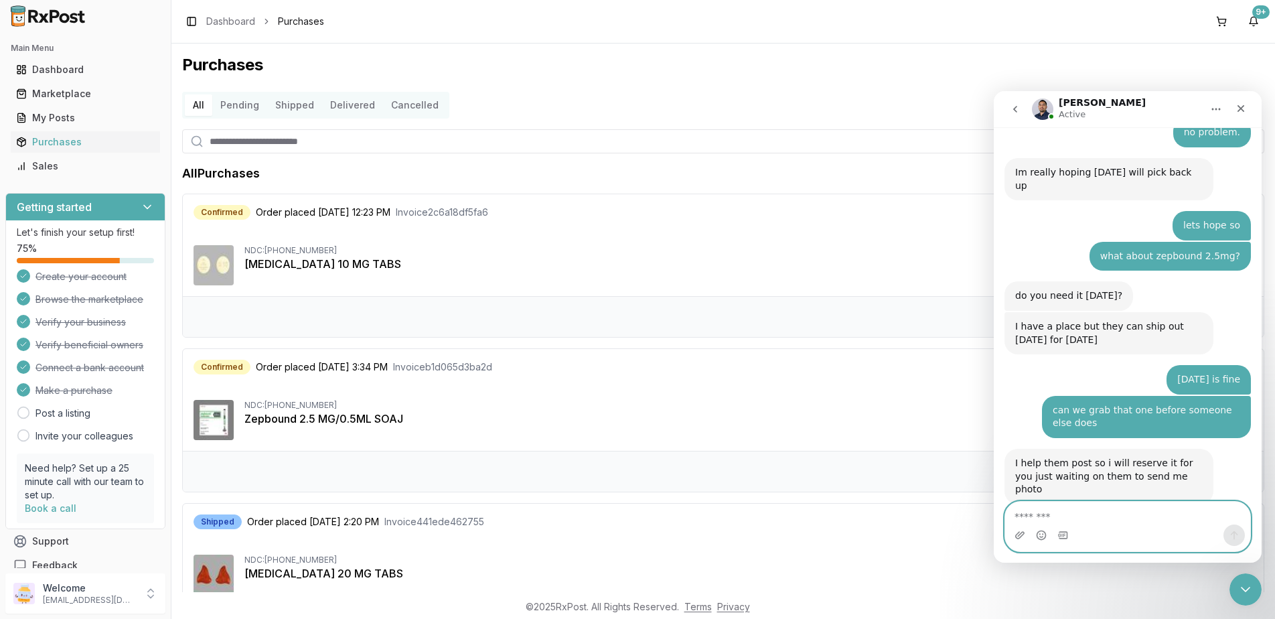
scroll to position [9006, 0]
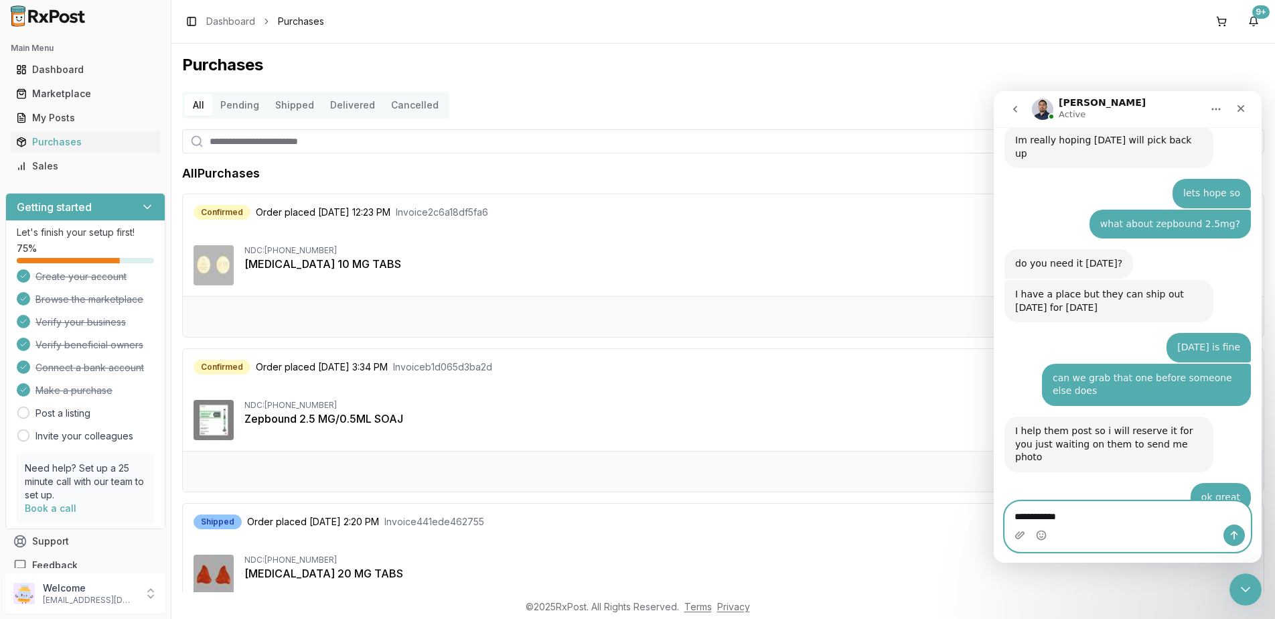
type textarea "**********"
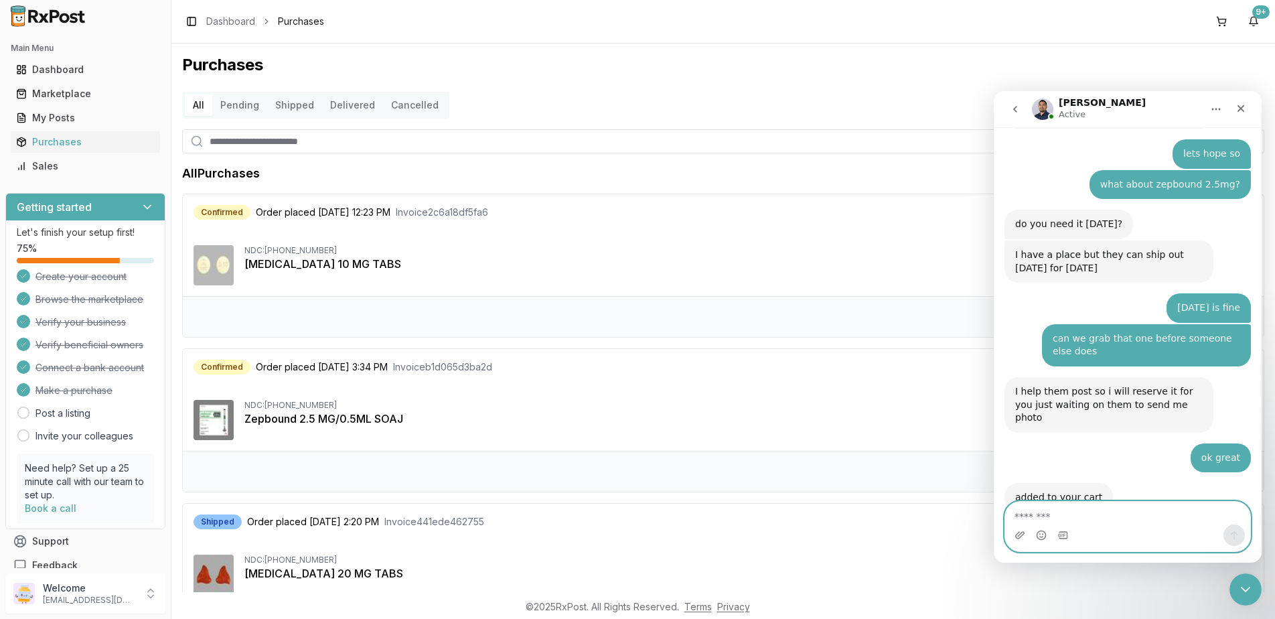
scroll to position [9046, 0]
click at [1124, 505] on textarea "Message…" at bounding box center [1127, 513] width 245 height 23
type textarea "*"
type textarea "**********"
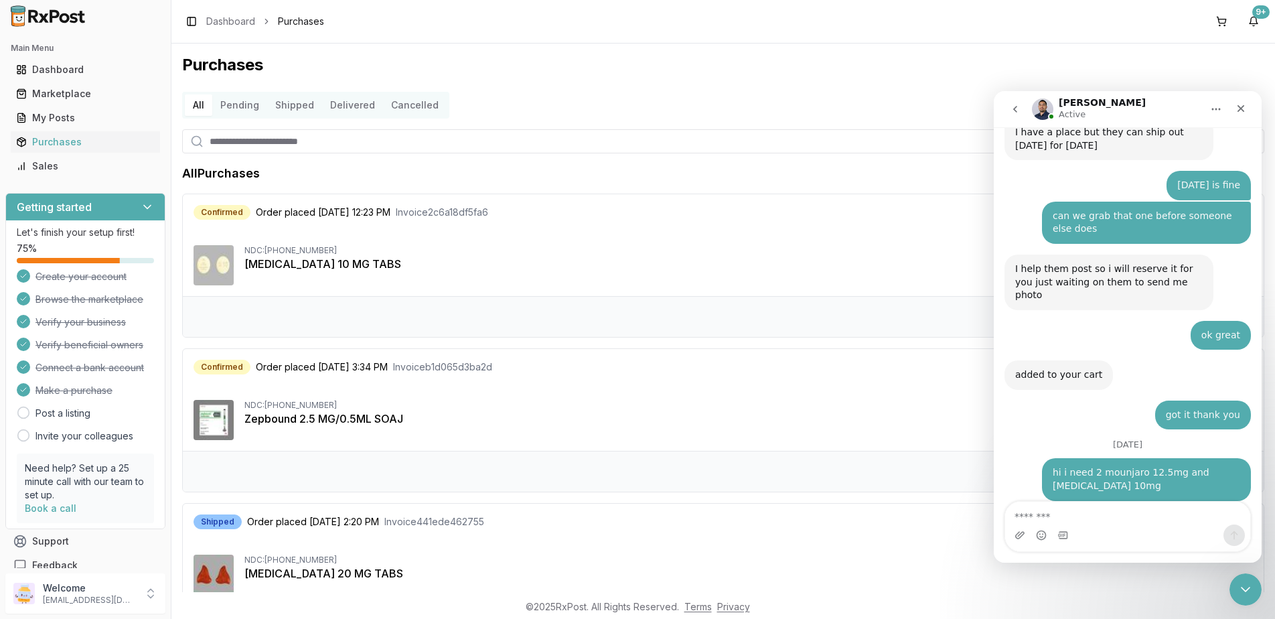
scroll to position [9177, 0]
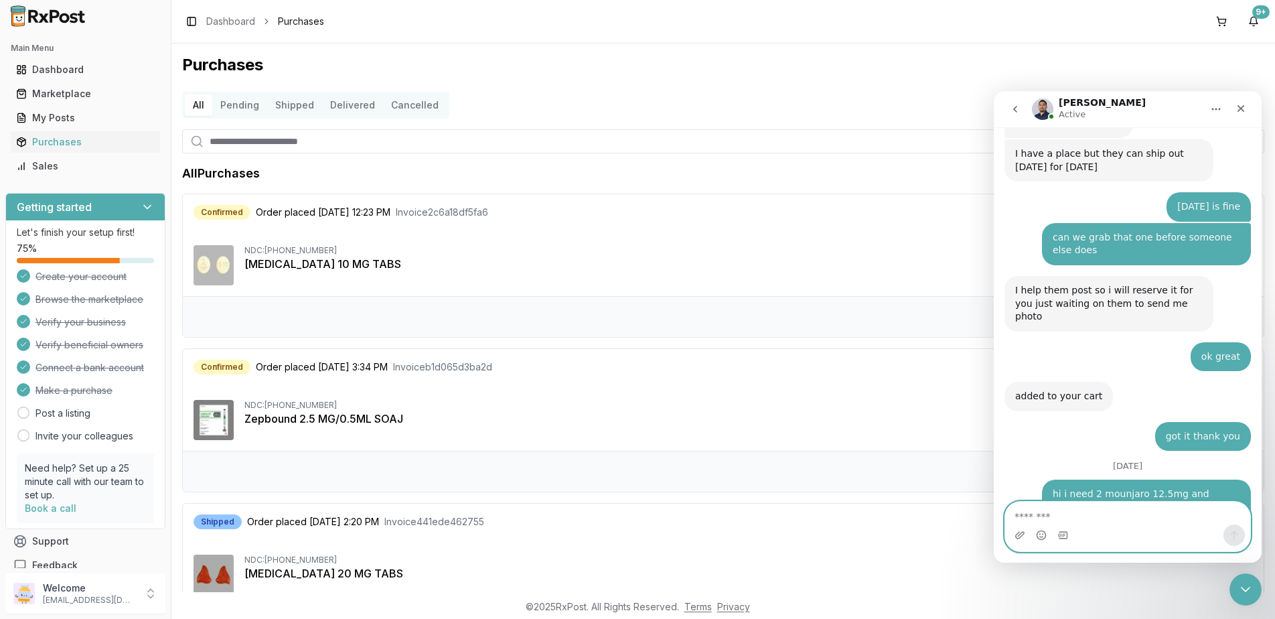
click at [1119, 510] on textarea "Message…" at bounding box center [1127, 513] width 245 height 23
type textarea "*"
type textarea "**"
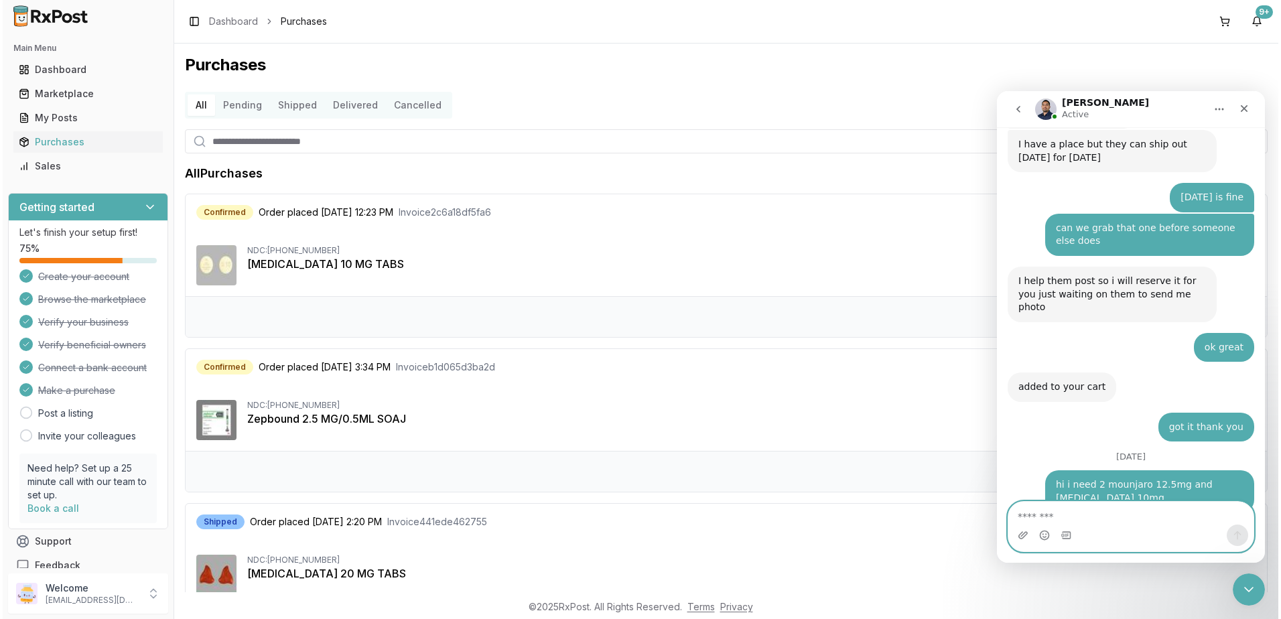
scroll to position [9248, 0]
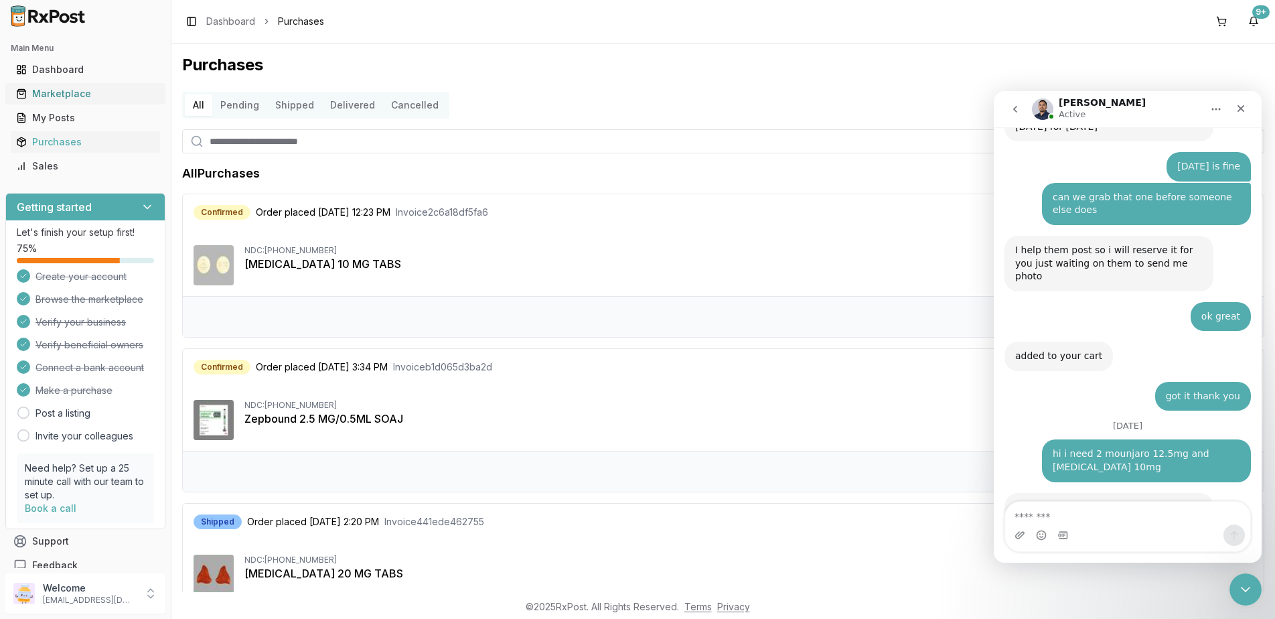
click at [52, 93] on div "Marketplace" at bounding box center [85, 93] width 139 height 13
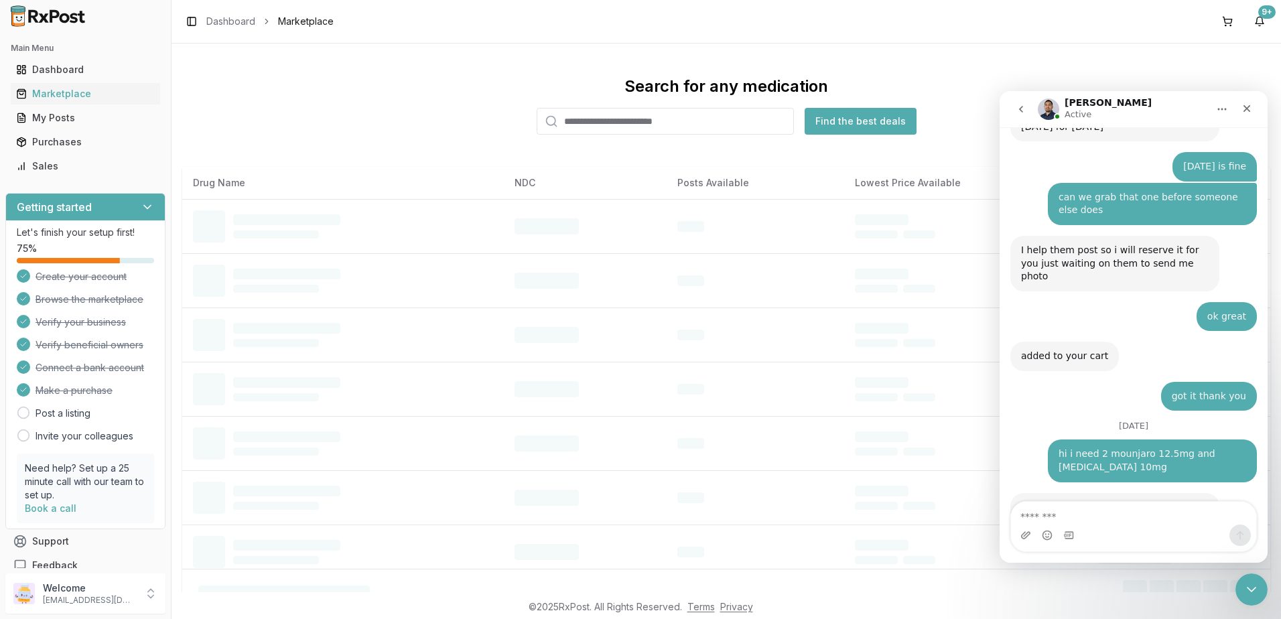
click at [704, 116] on input "search" at bounding box center [665, 121] width 257 height 27
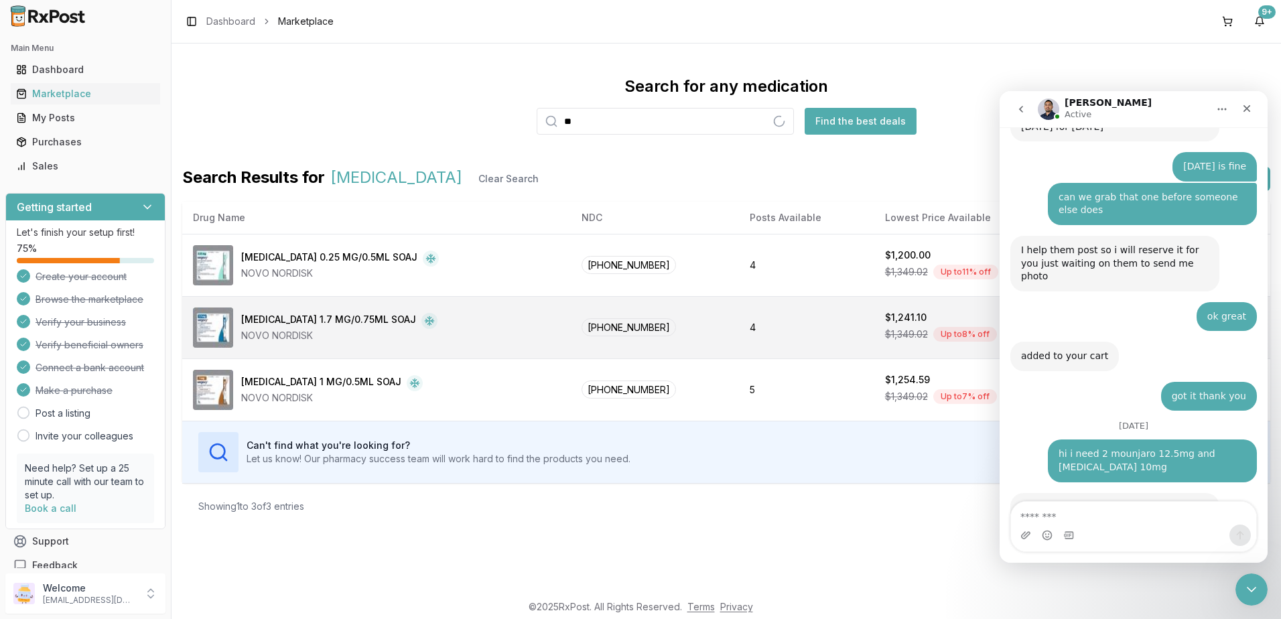
type input "*"
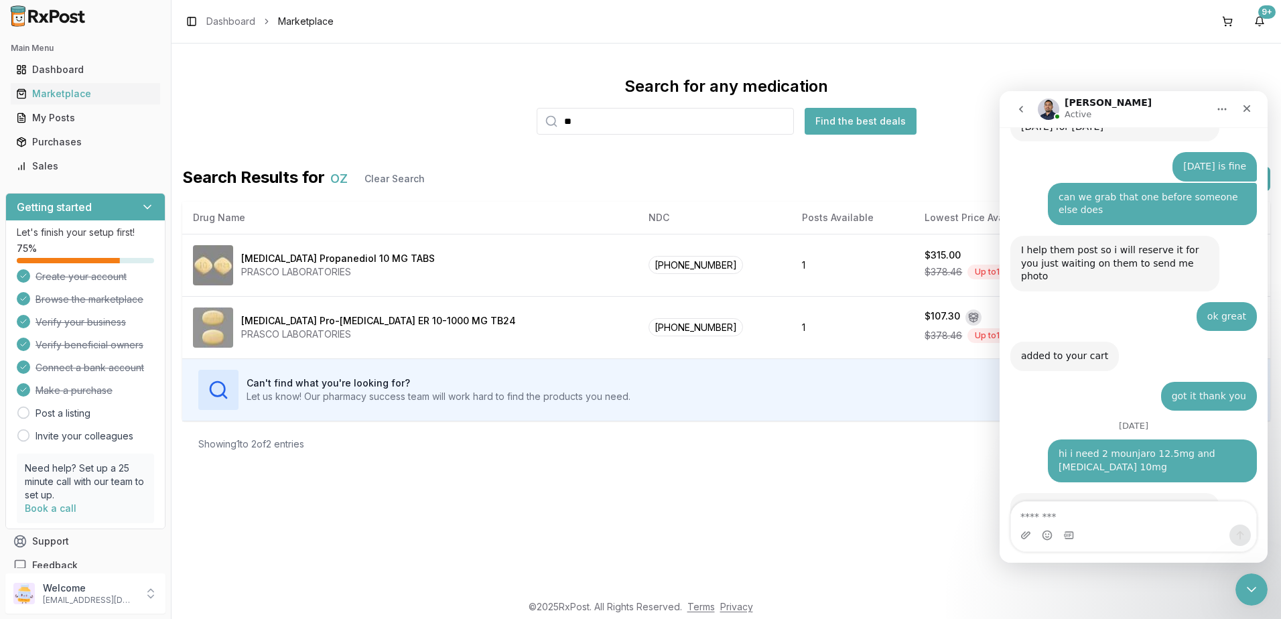
click at [607, 123] on input "**" at bounding box center [665, 121] width 257 height 27
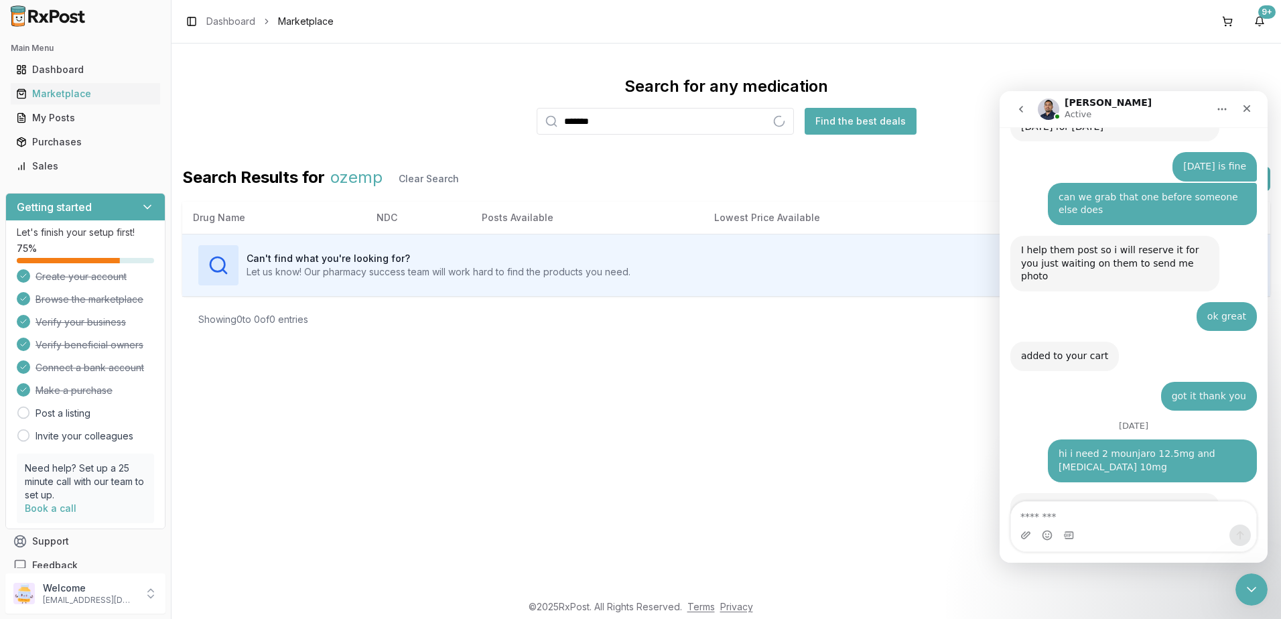
type input "*******"
